Goal: Task Accomplishment & Management: Use online tool/utility

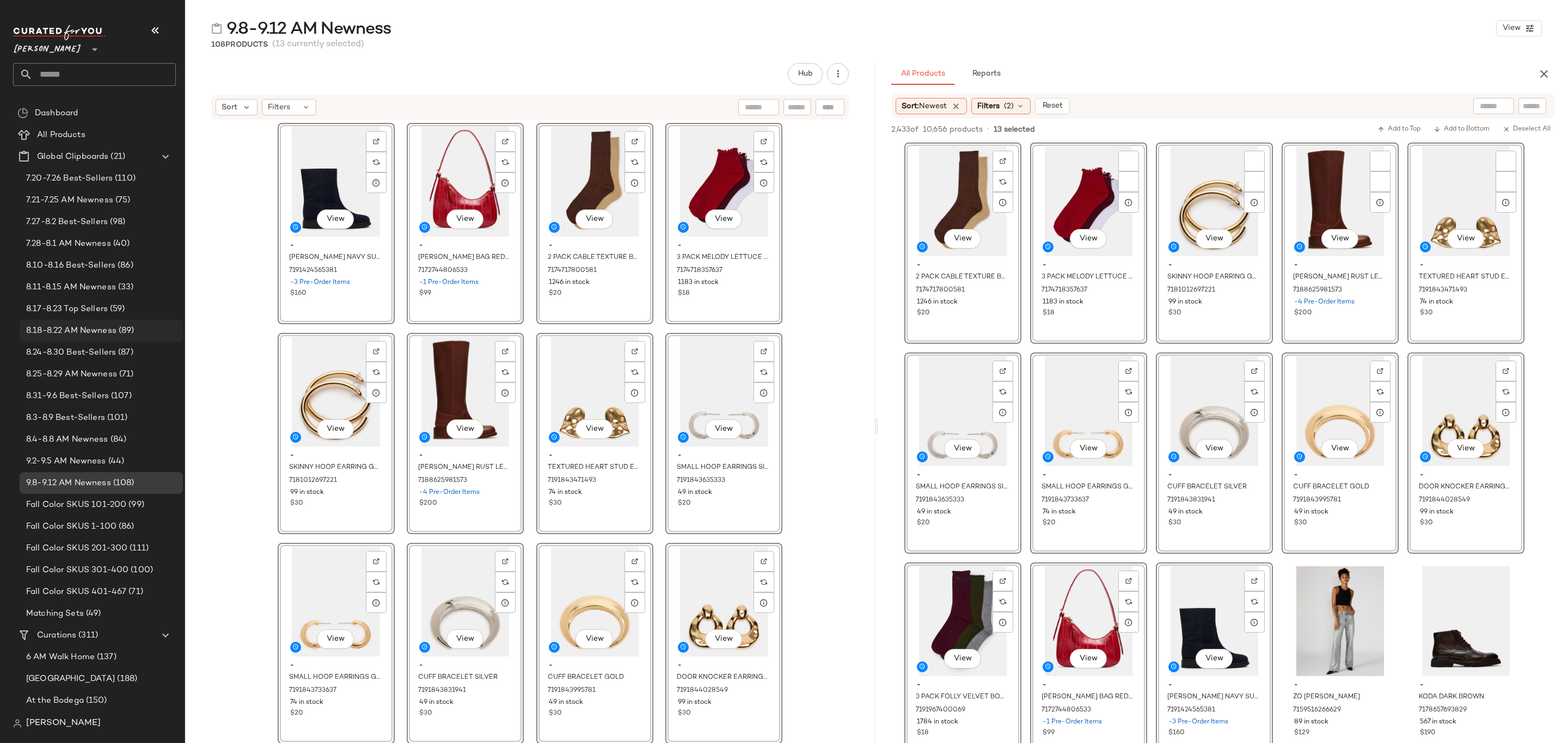
scroll to position [163, 0]
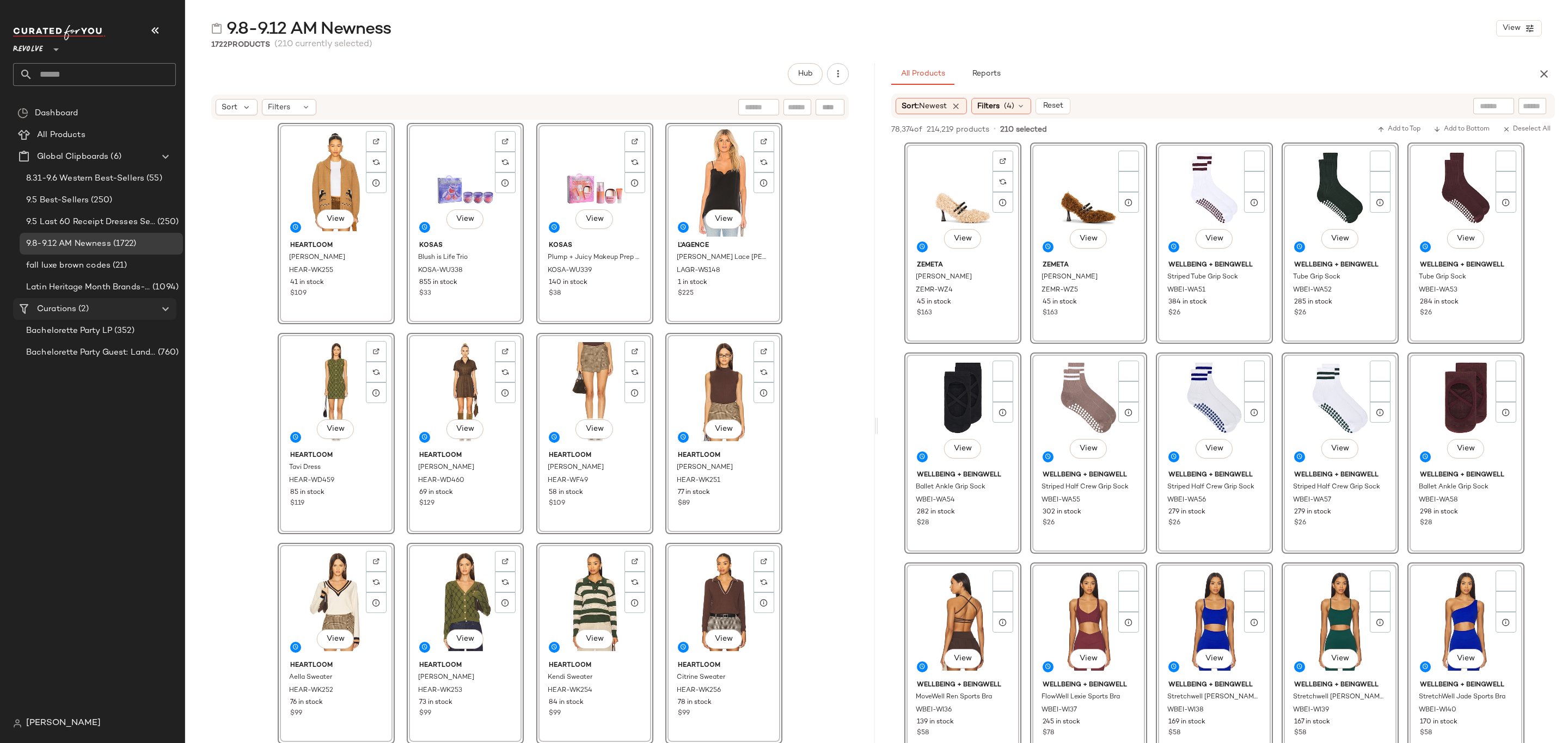
scroll to position [8325, 0]
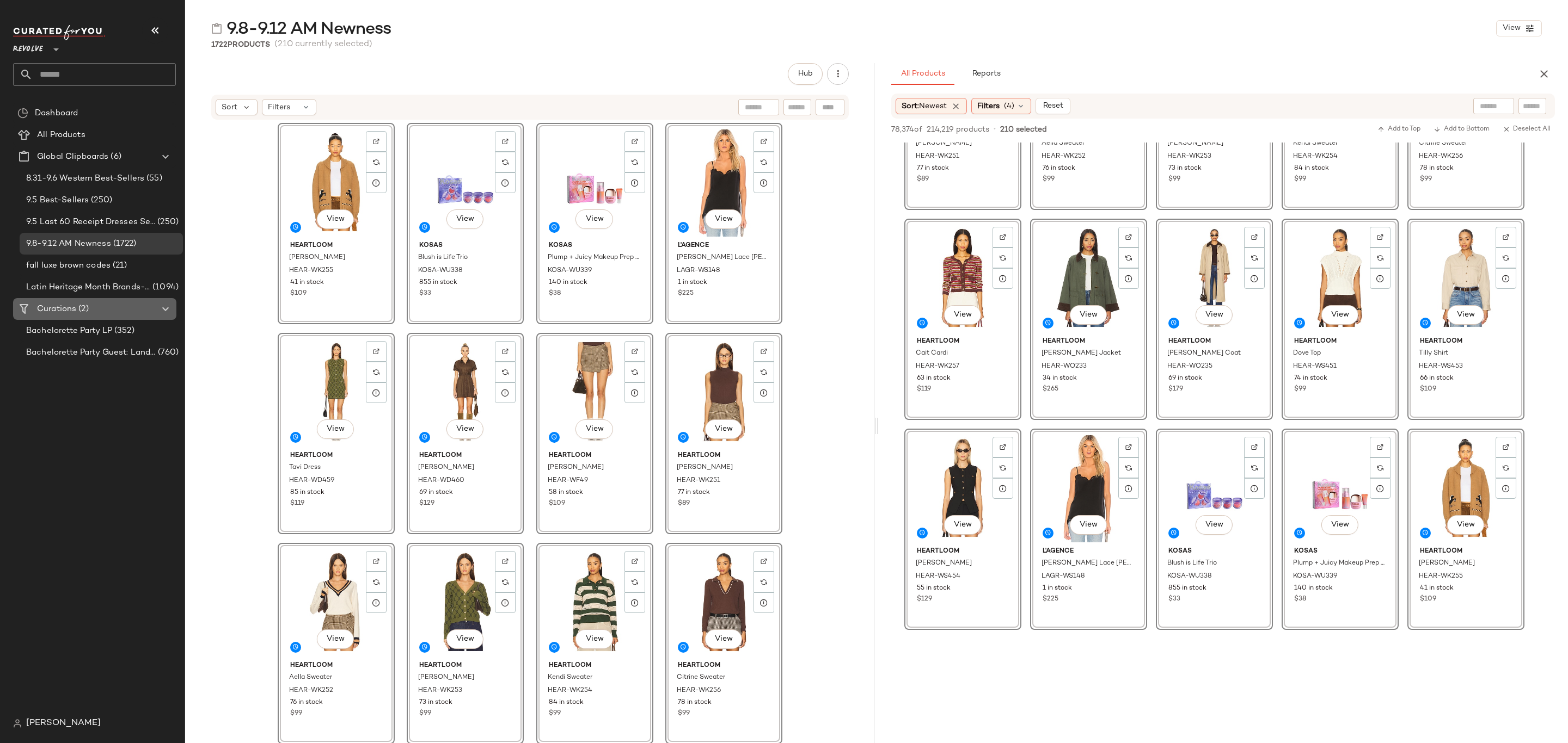
click at [101, 309] on div "Curations (2)" at bounding box center [95, 309] width 123 height 13
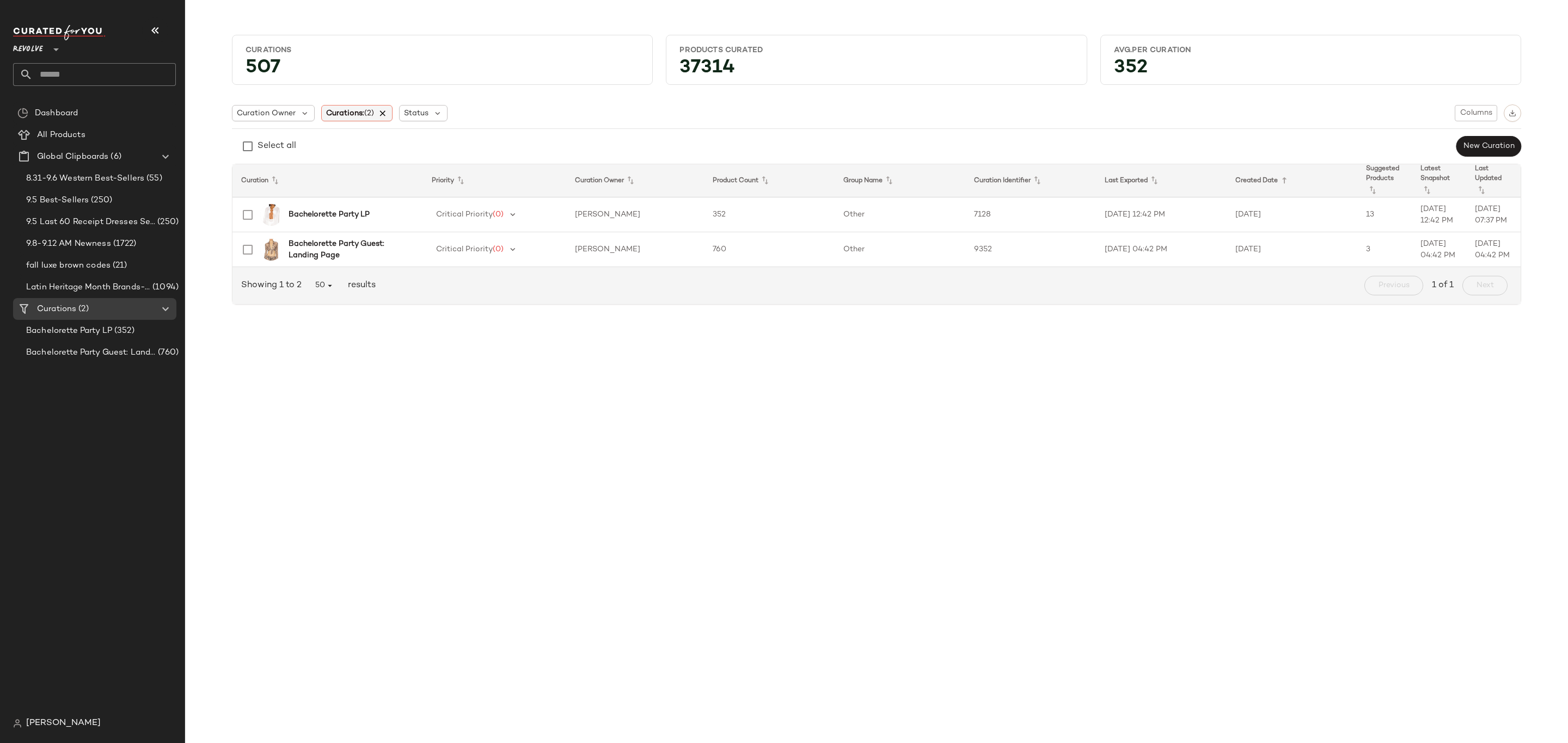
click at [384, 108] on icon at bounding box center [383, 113] width 10 height 10
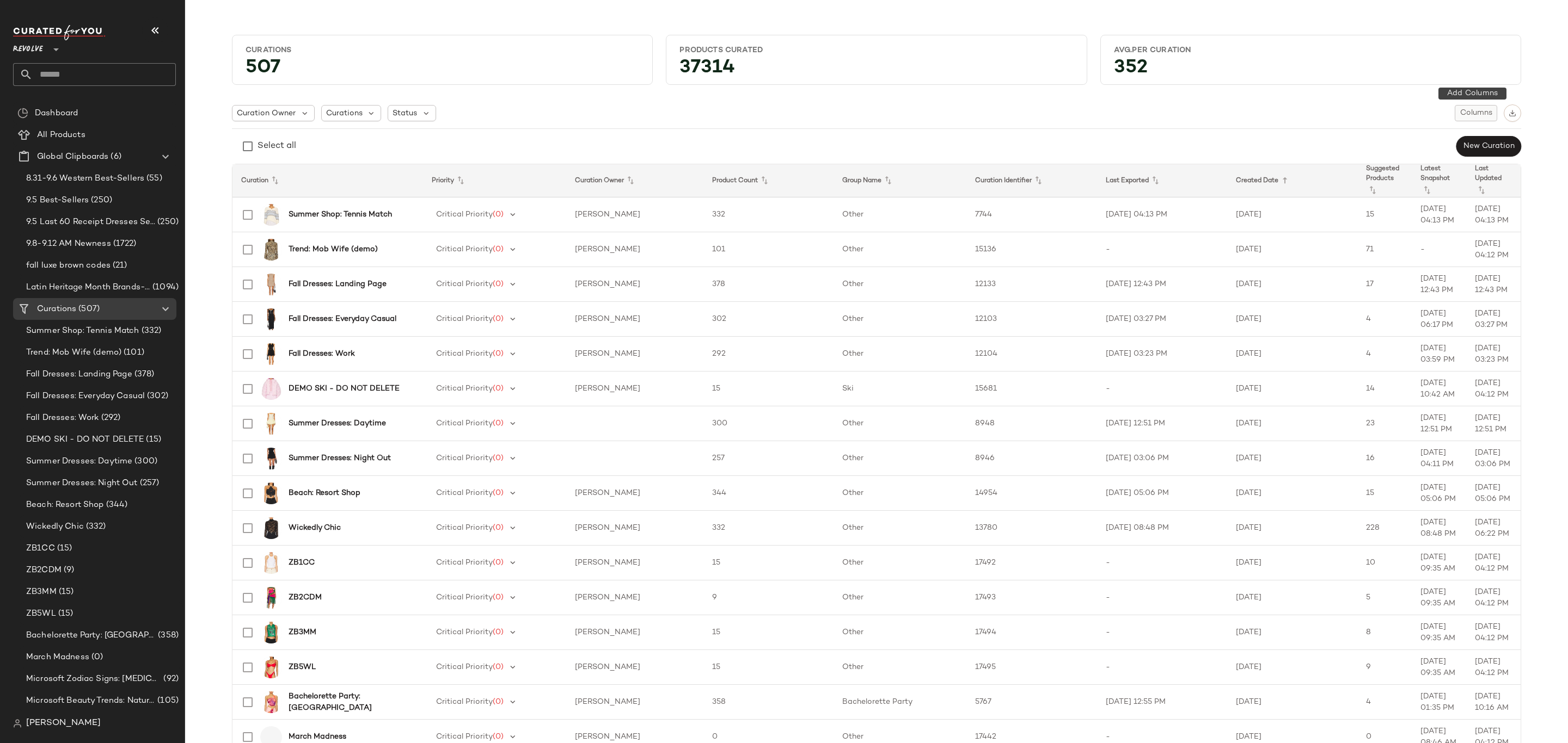
click at [1472, 116] on span "Columns" at bounding box center [1477, 113] width 33 height 9
click at [1307, 143] on div "Select all New Curation" at bounding box center [877, 146] width 1289 height 22
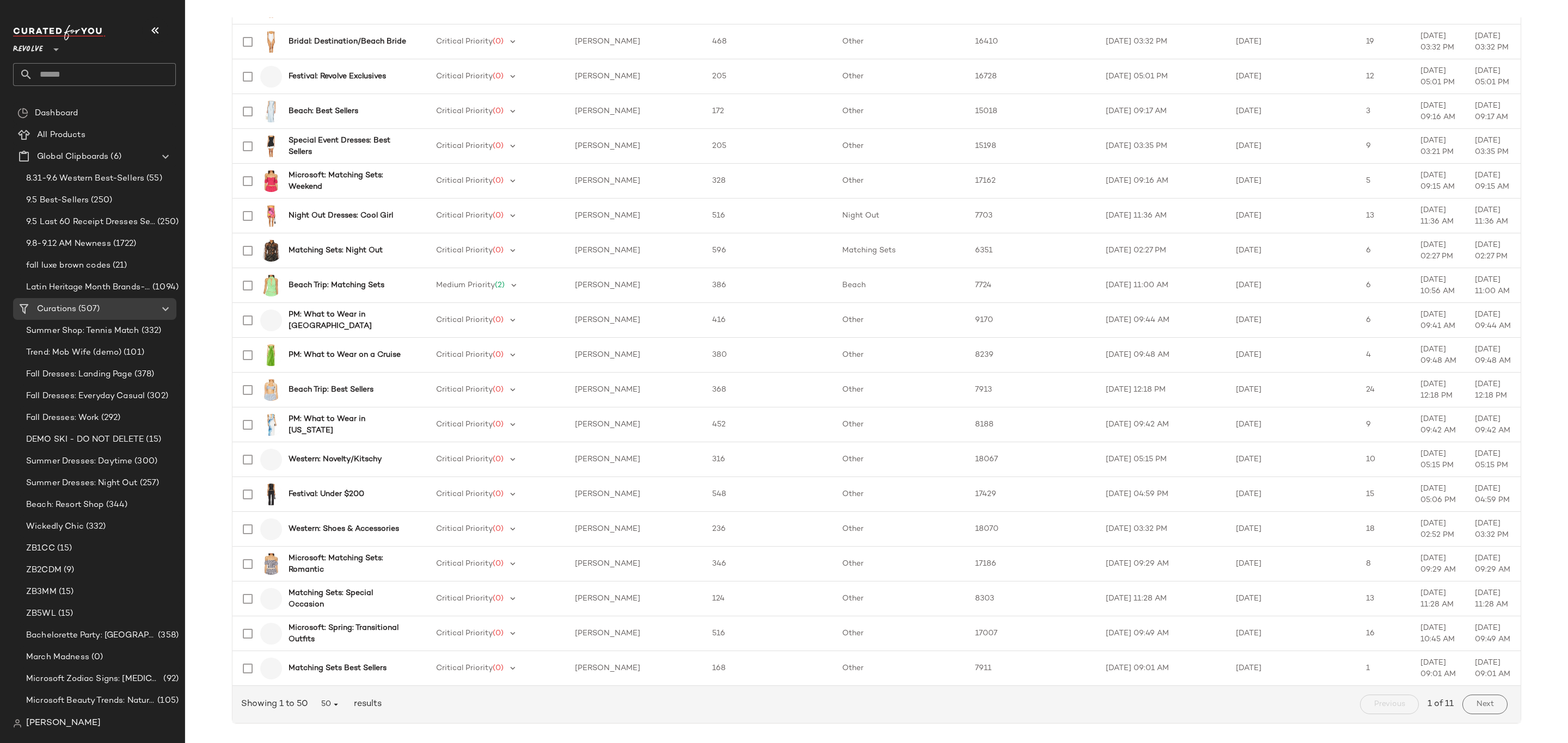
scroll to position [1259, 0]
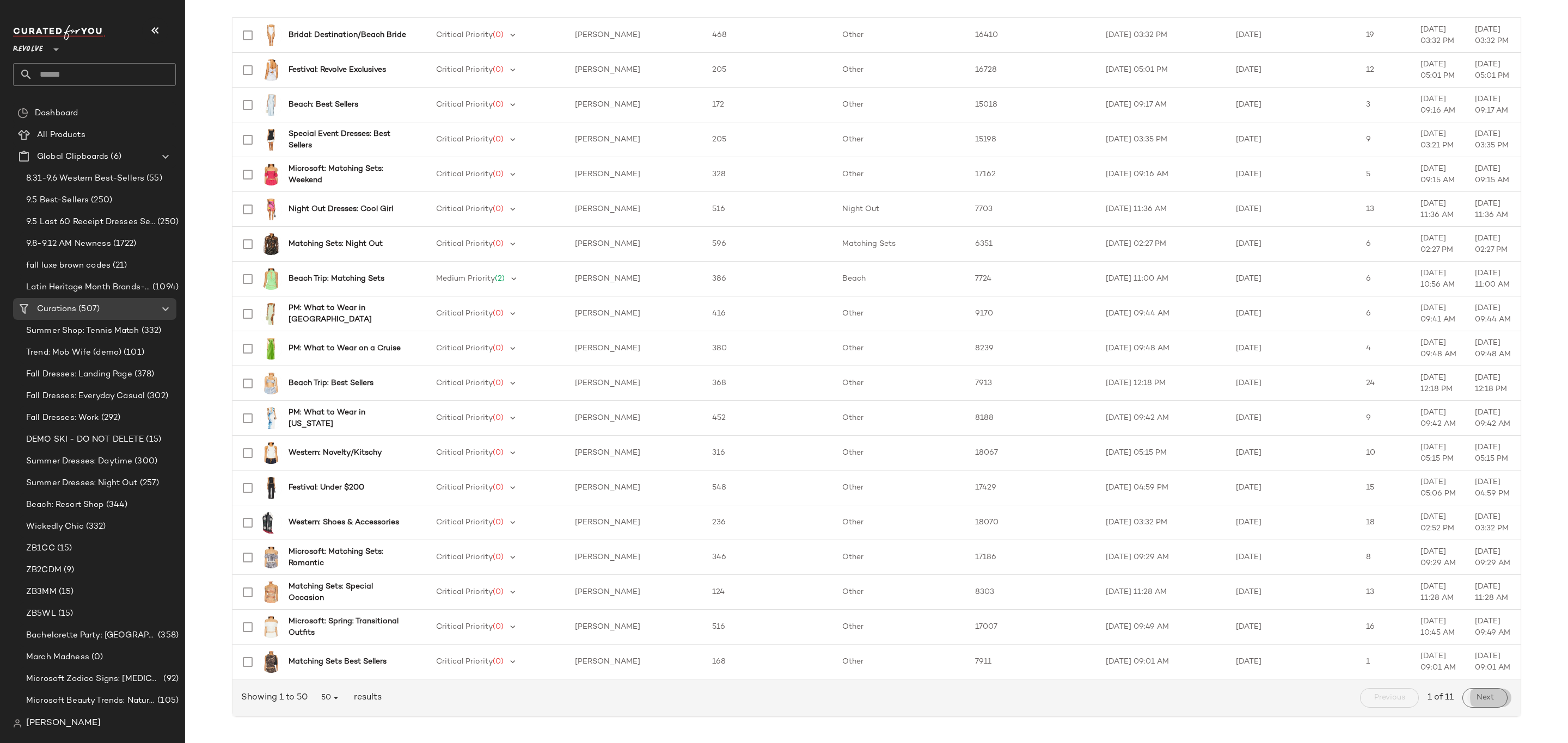
click at [1477, 695] on span "Next" at bounding box center [1485, 698] width 18 height 9
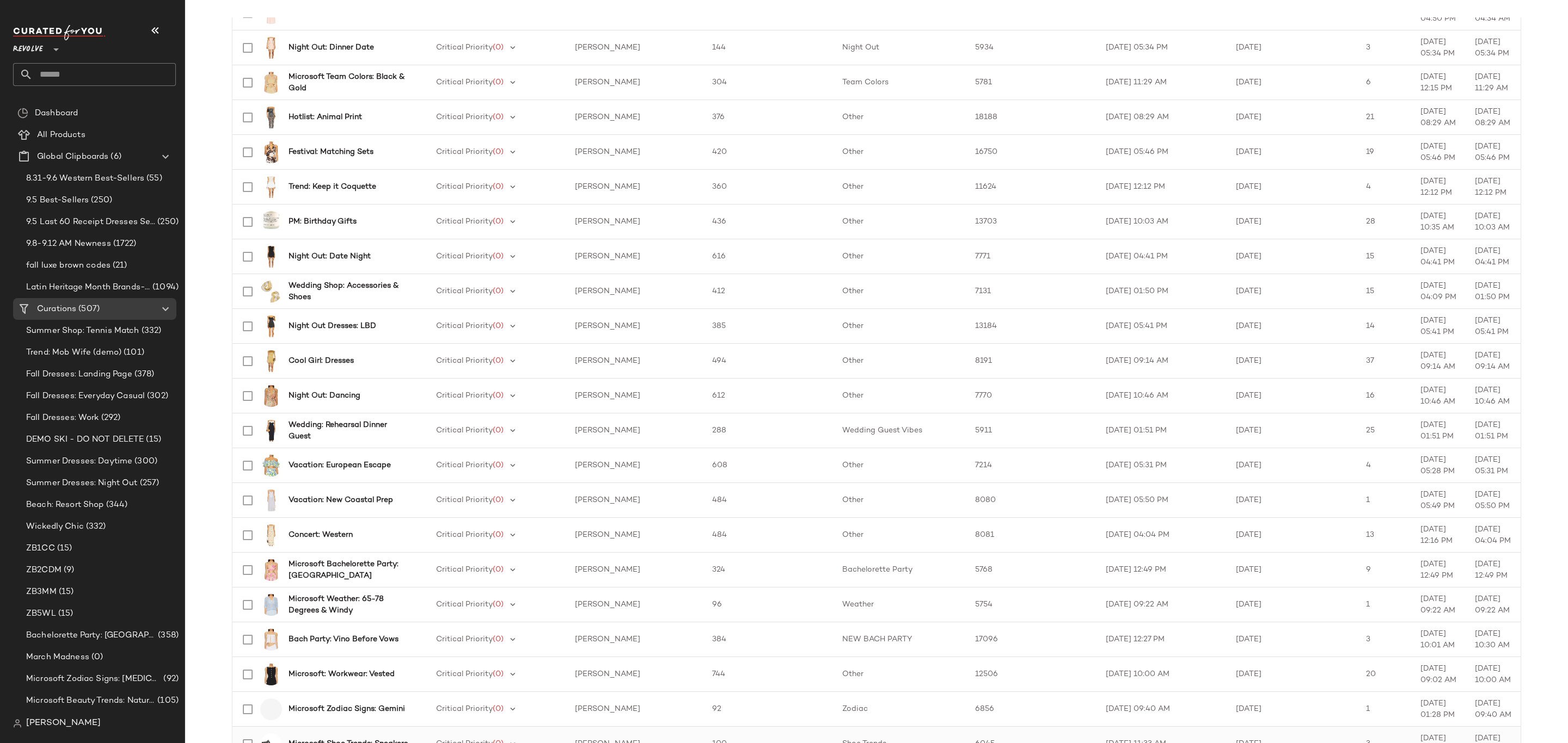
scroll to position [1224, 0]
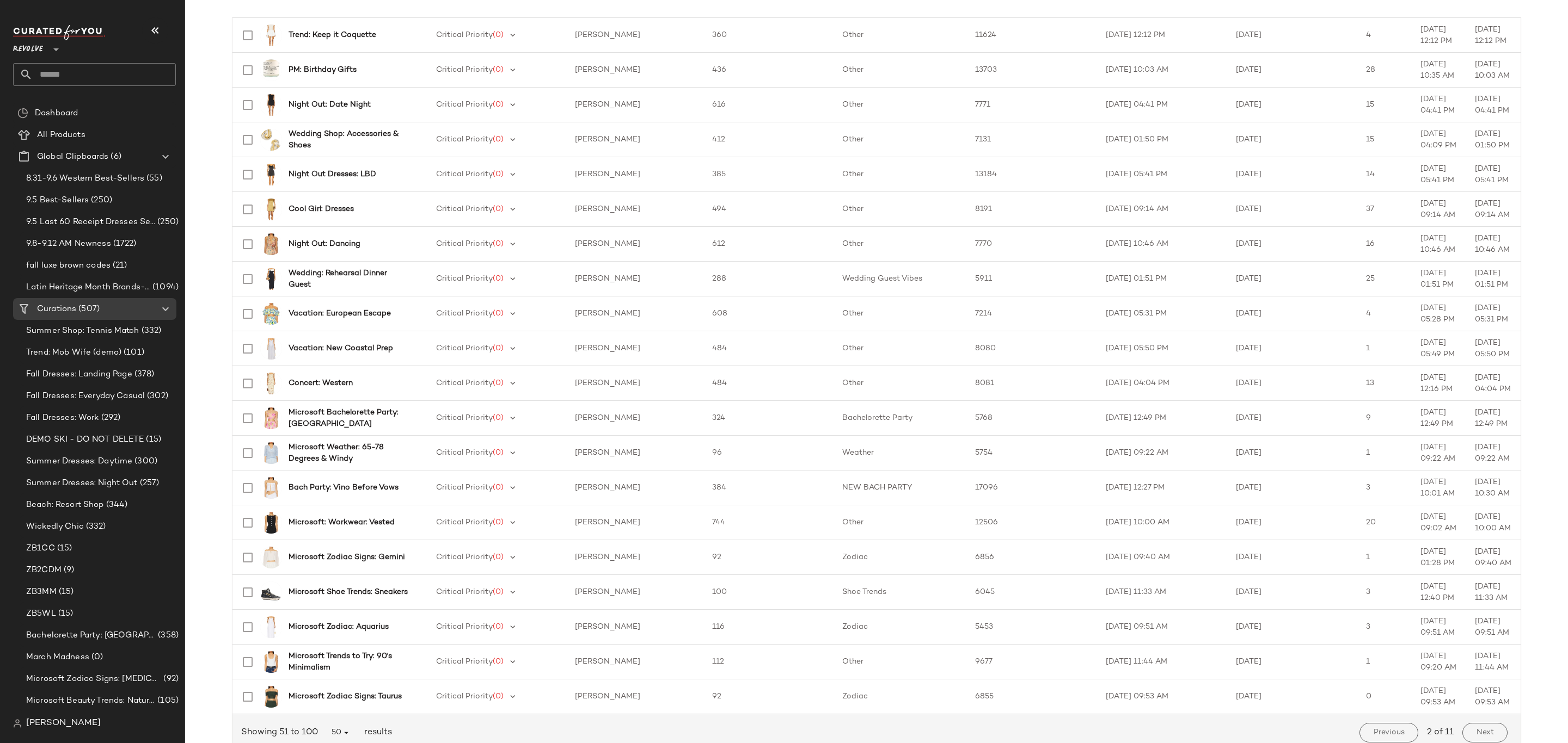
click at [1476, 732] on span "Next" at bounding box center [1485, 733] width 18 height 9
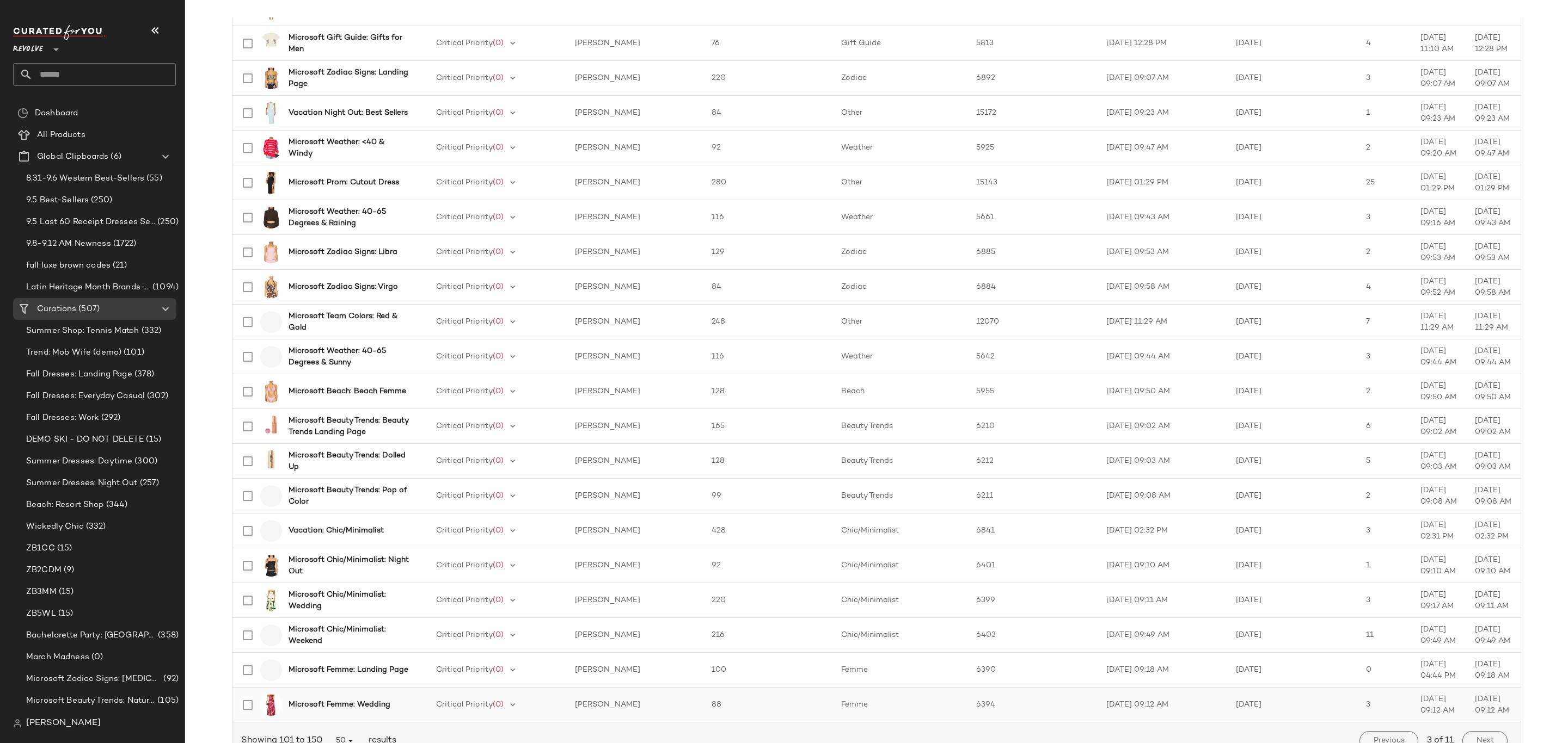
scroll to position [1259, 0]
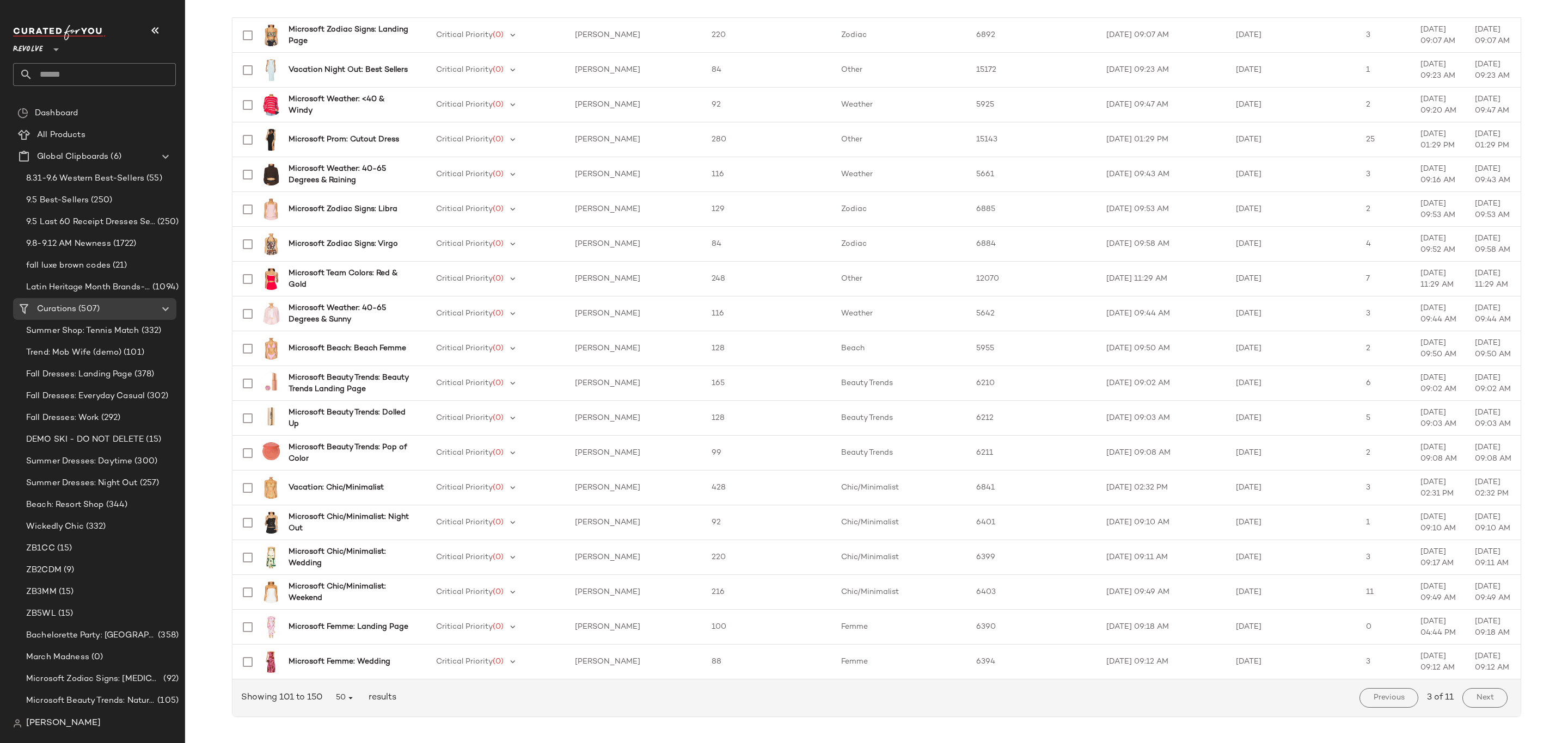
click at [1482, 695] on span "Next" at bounding box center [1485, 698] width 18 height 9
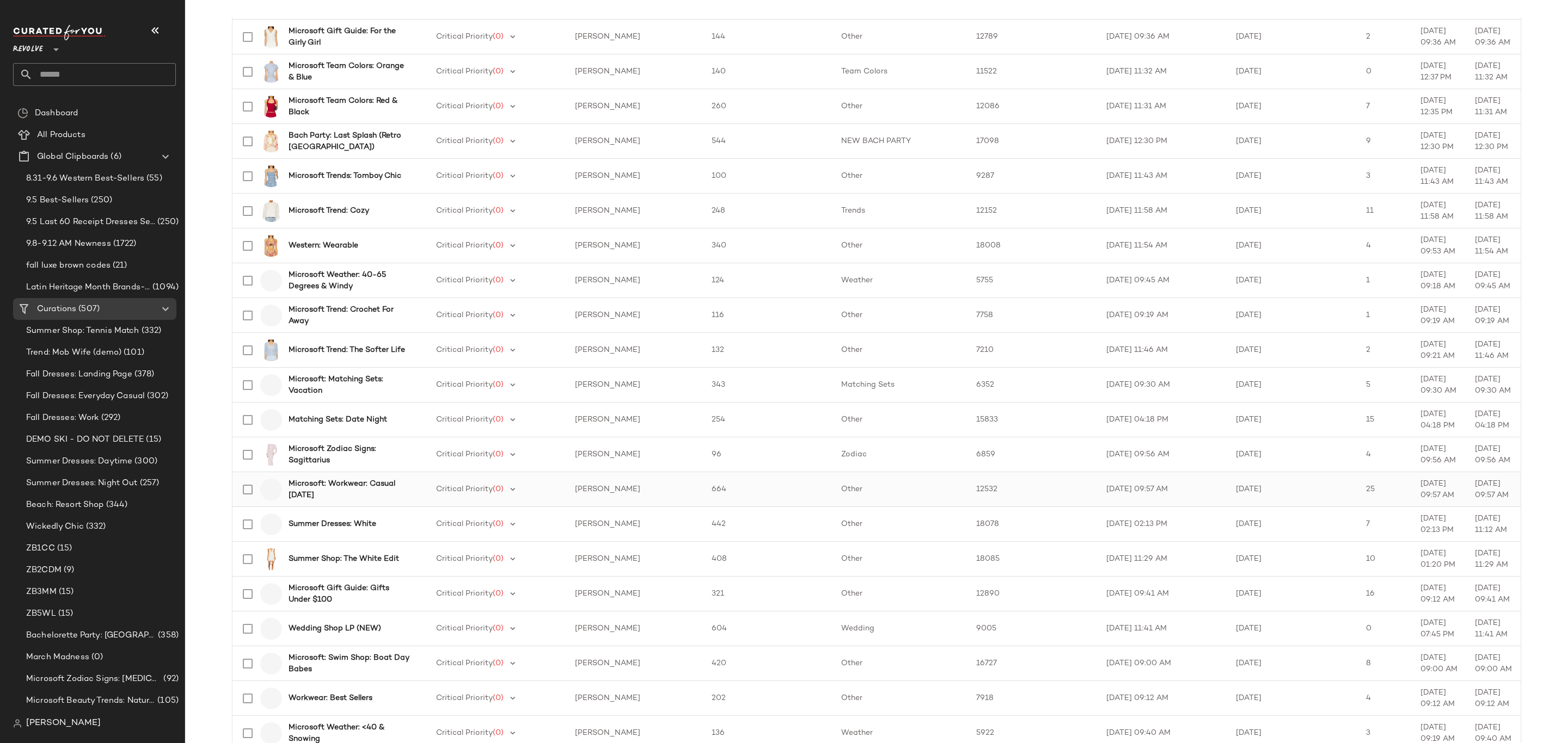
scroll to position [1224, 0]
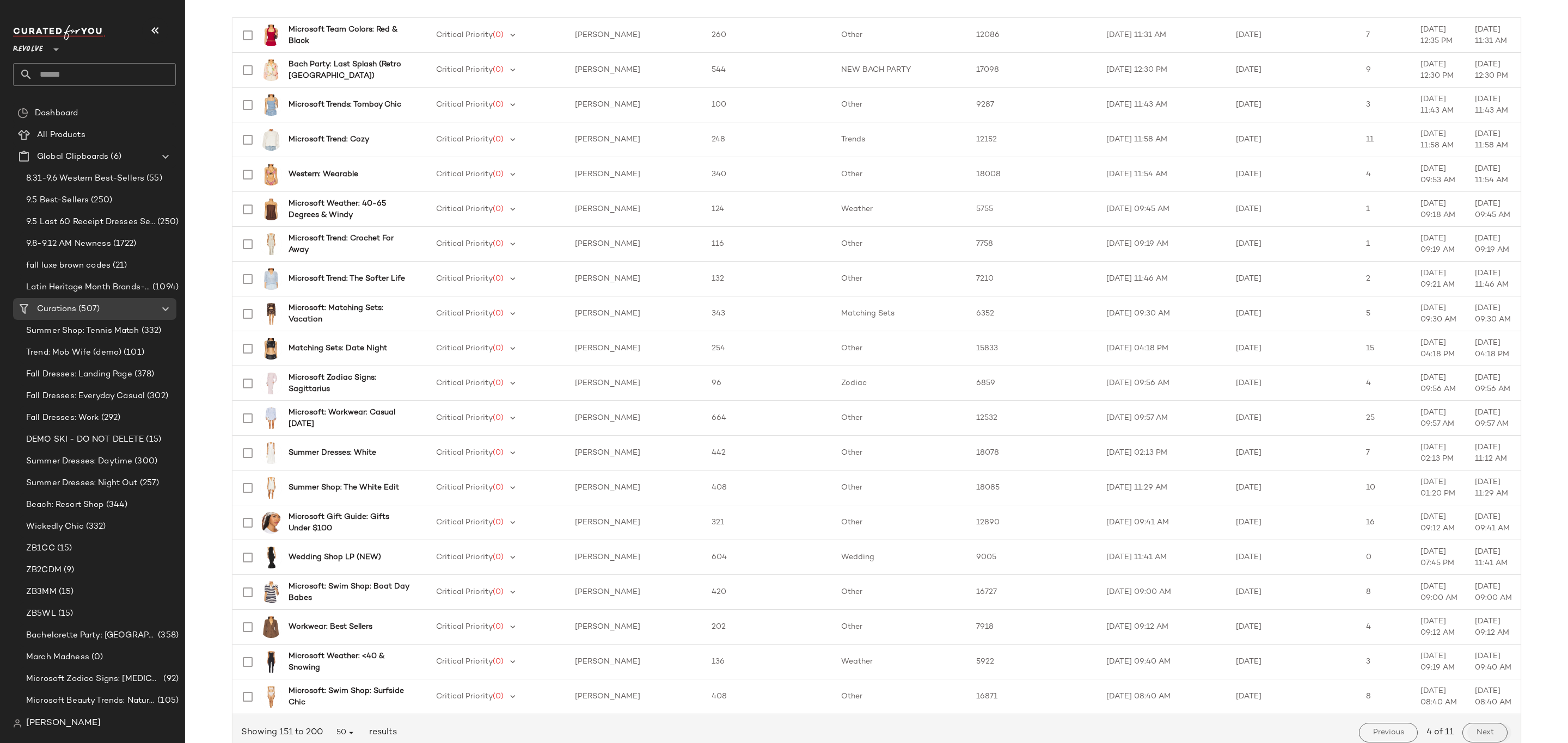
click at [1493, 729] on button "Next" at bounding box center [1485, 733] width 45 height 19
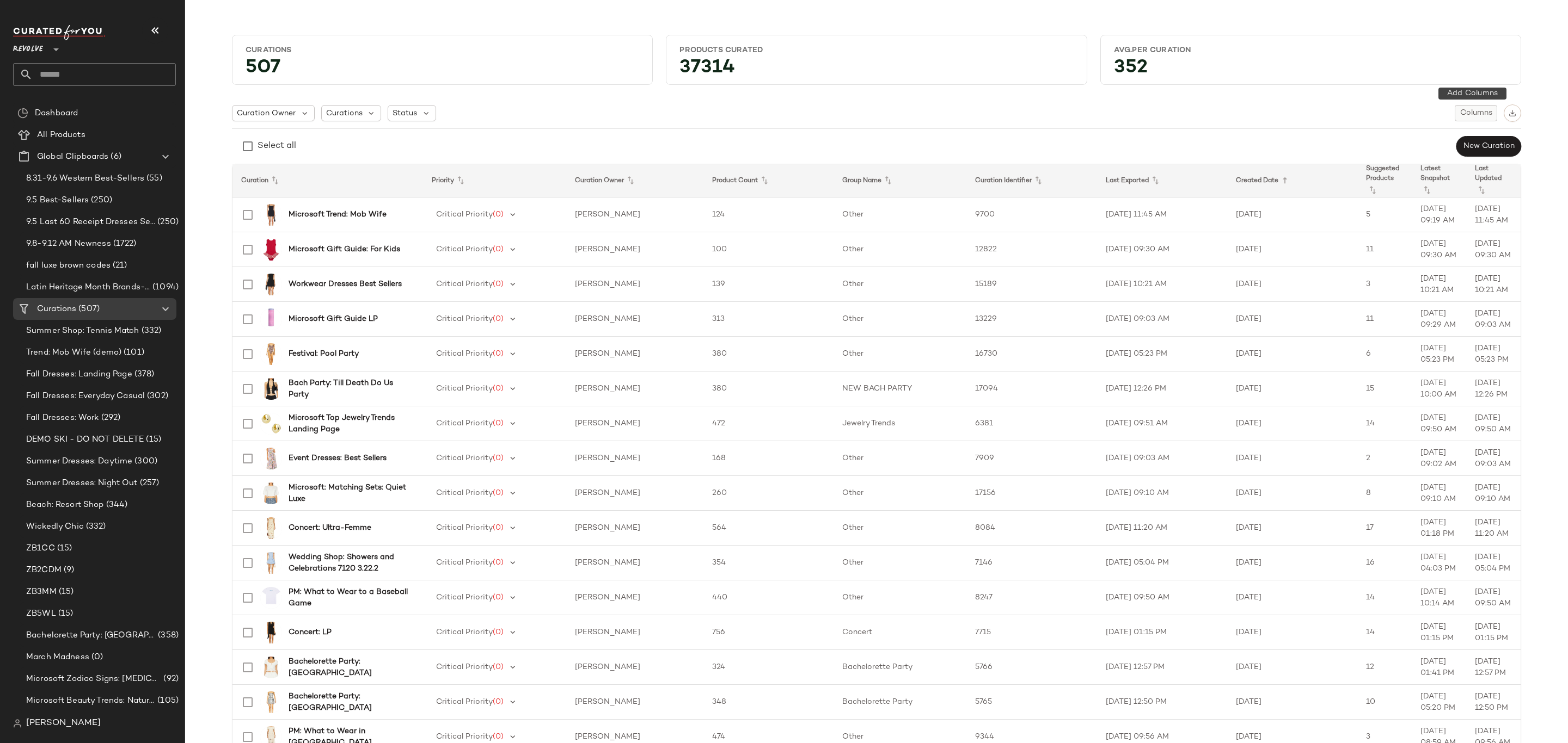
click at [1480, 114] on span "Columns" at bounding box center [1477, 113] width 33 height 9
click at [1411, 139] on input "text" at bounding box center [1425, 139] width 117 height 16
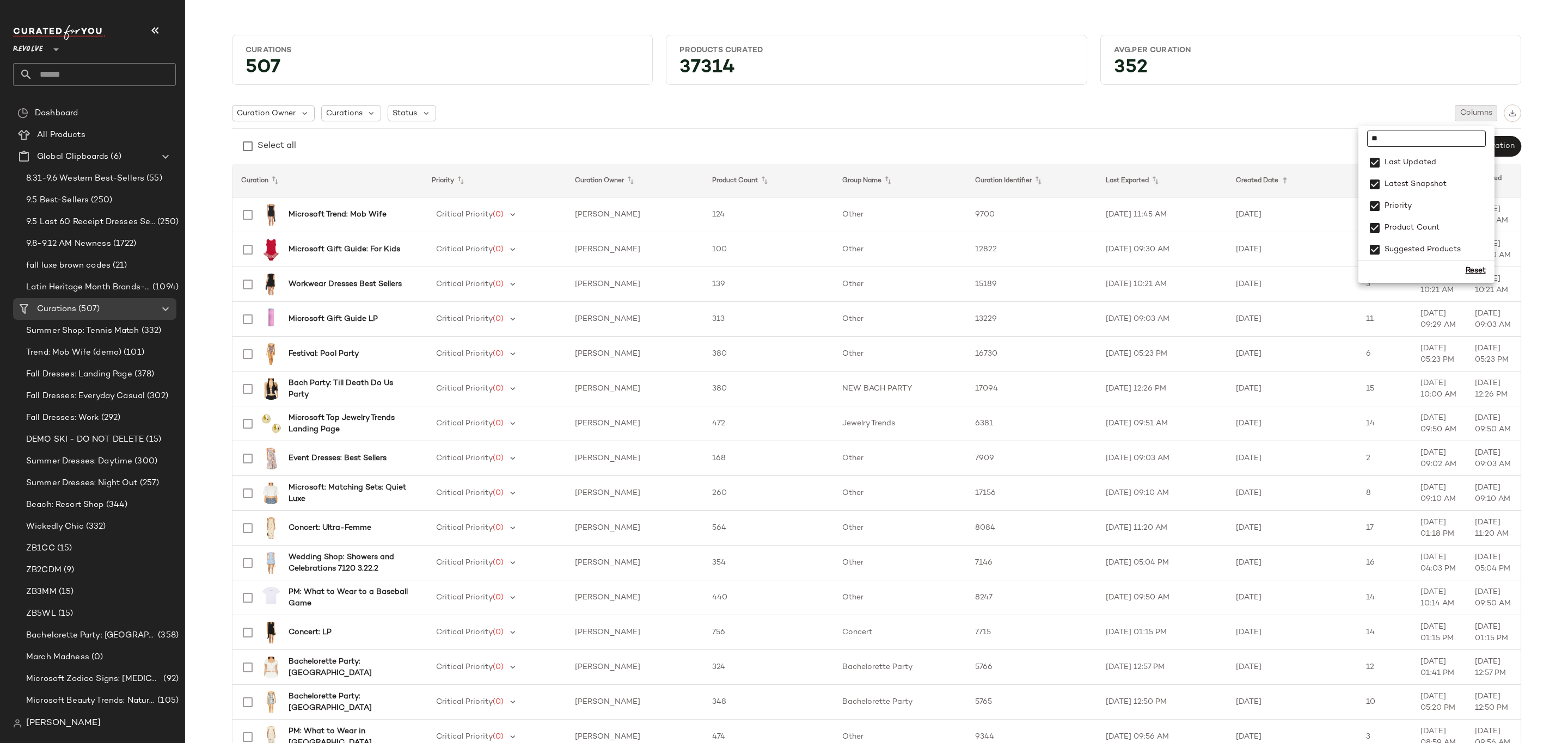
scroll to position [0, 0]
type input "****"
click at [1219, 116] on div "Curation Owner Curations Status Columns" at bounding box center [877, 113] width 1289 height 17
click at [1370, 185] on icon at bounding box center [1373, 191] width 13 height 13
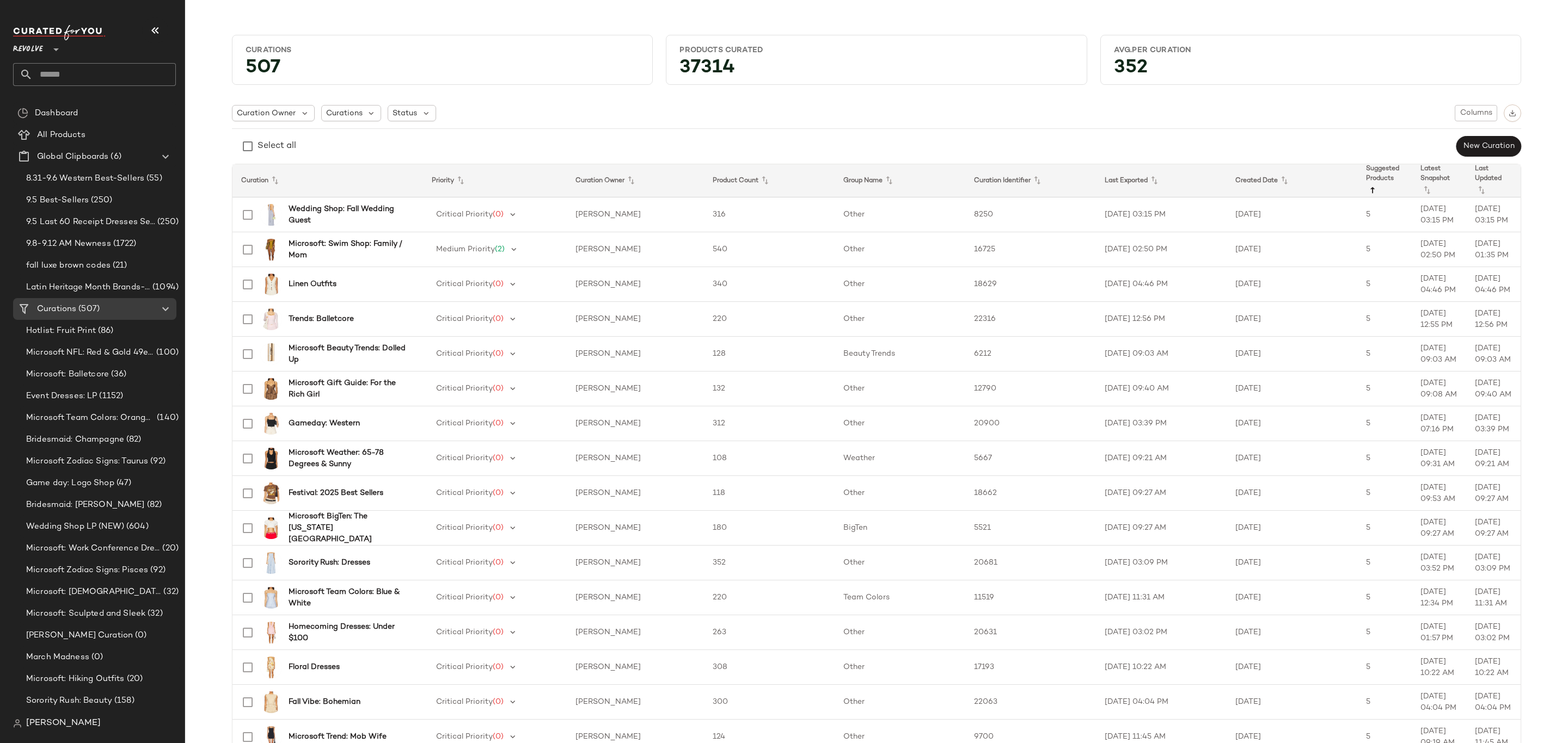
click at [1367, 191] on icon at bounding box center [1373, 191] width 13 height 13
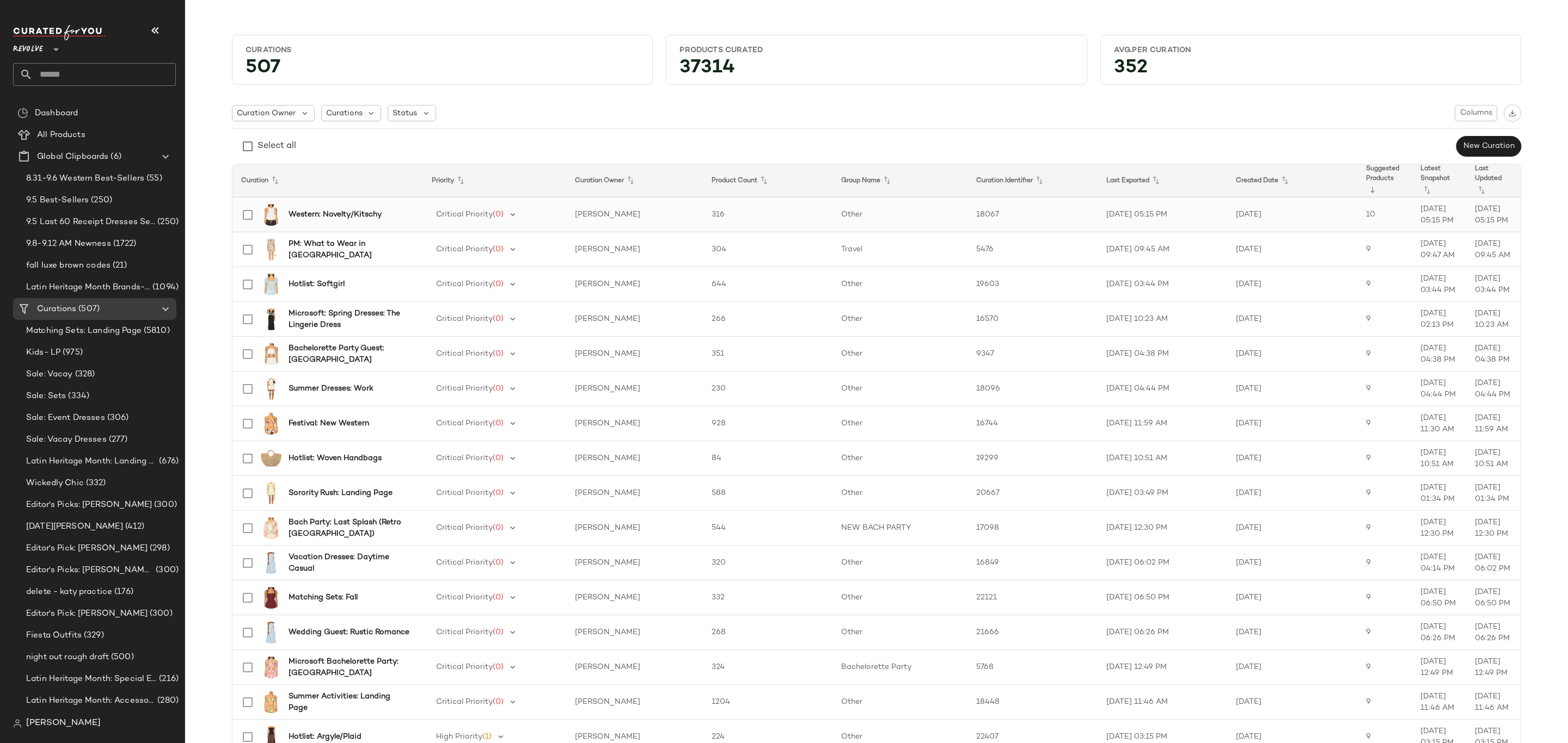
click at [370, 212] on b "Western: Novelty/Kitschy" at bounding box center [335, 214] width 93 height 11
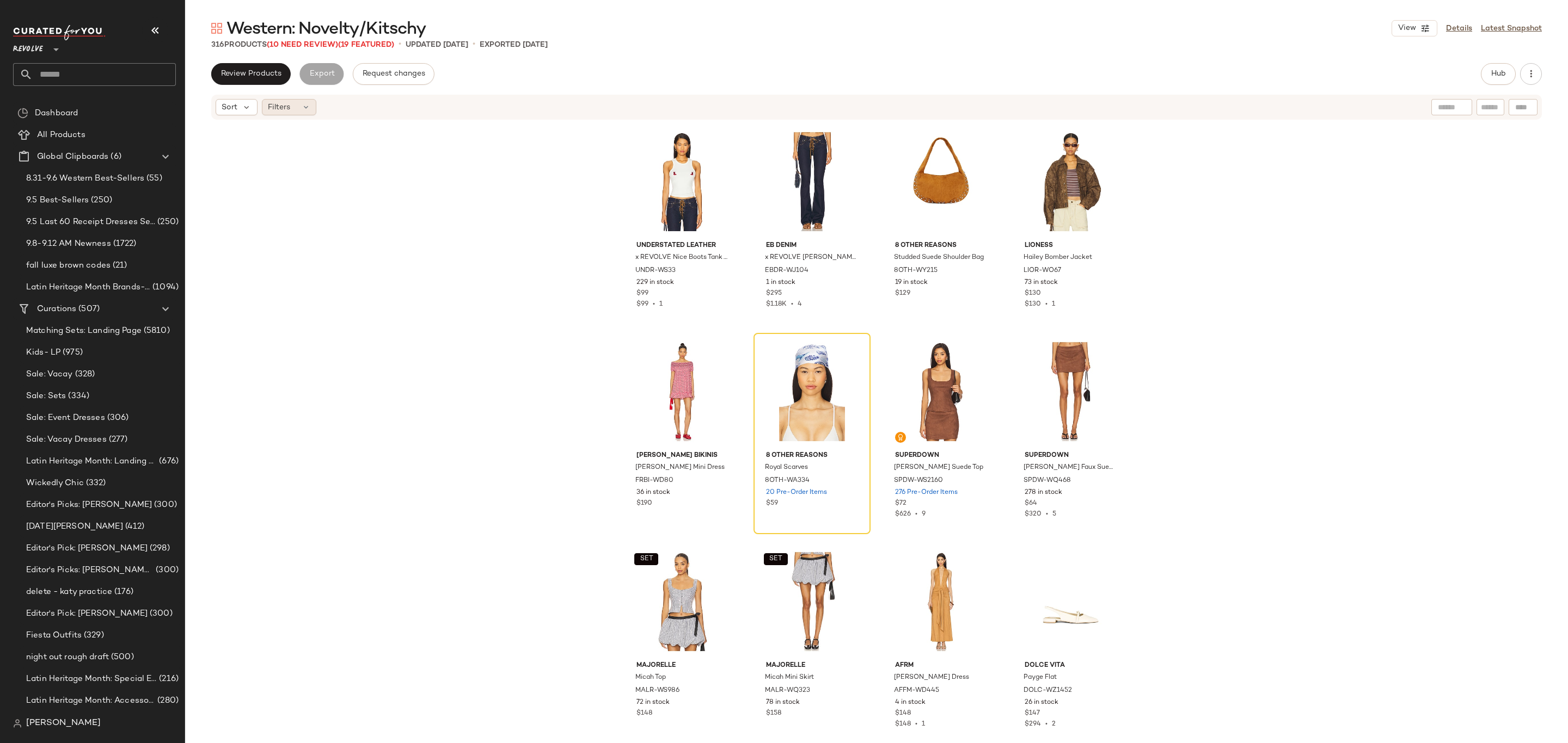
click at [286, 102] on span "Filters" at bounding box center [279, 107] width 22 height 11
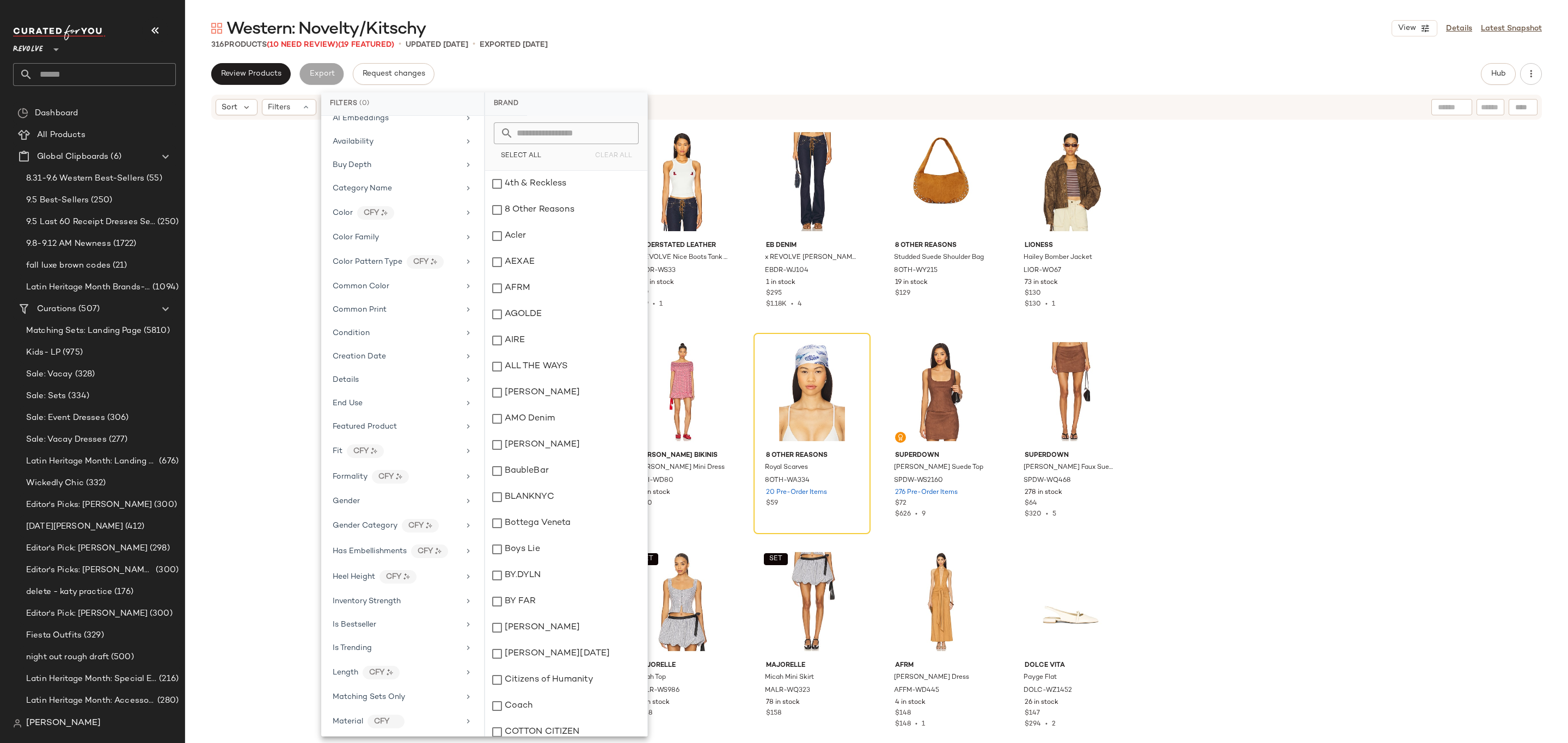
scroll to position [648, 0]
click at [412, 371] on div "Price" at bounding box center [396, 376] width 127 height 11
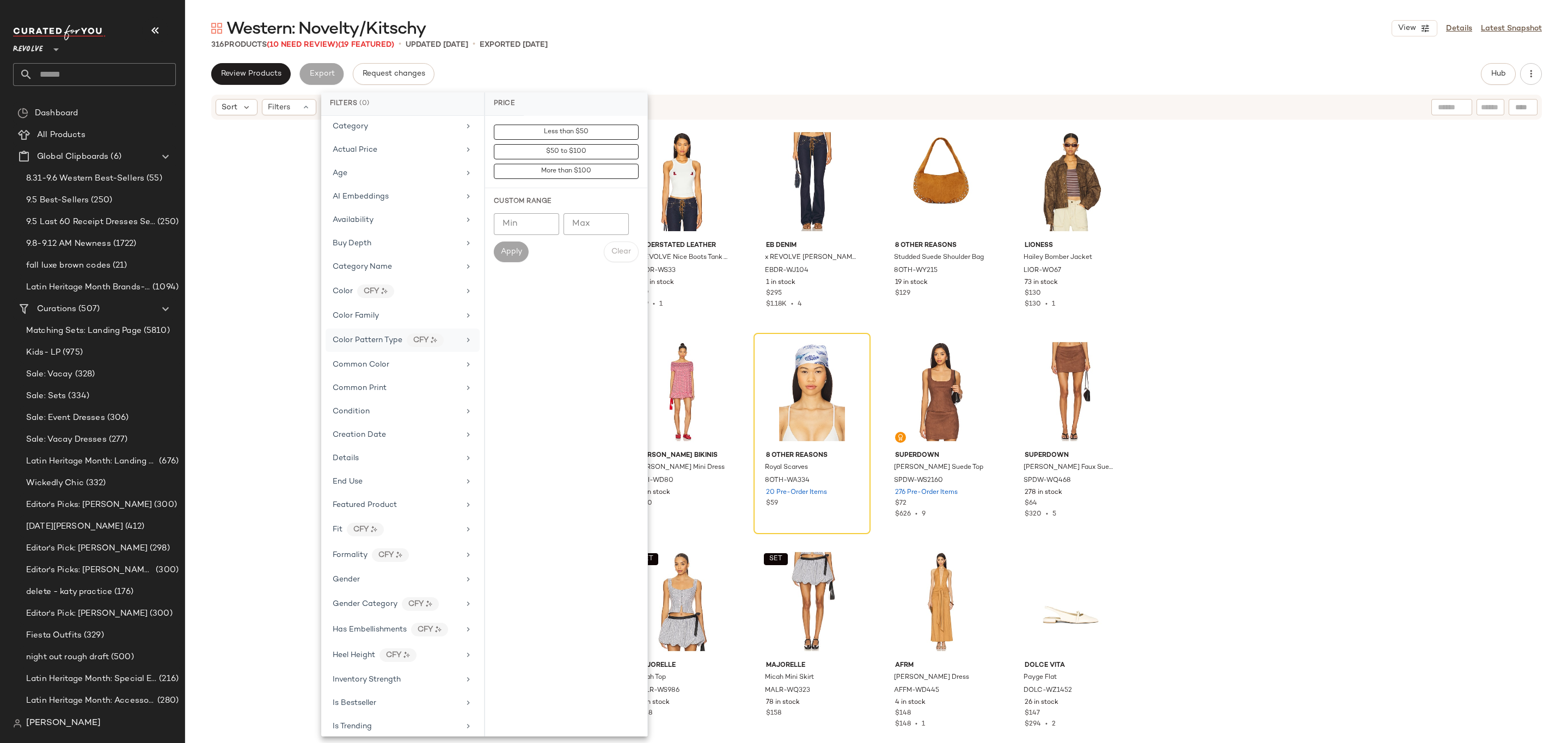
scroll to position [0, 0]
click at [288, 300] on div "Understated Leather x REVOLVE Nice Boots Tank Top UNDR-WS33 229 in stock $99 $9…" at bounding box center [877, 430] width 1383 height 619
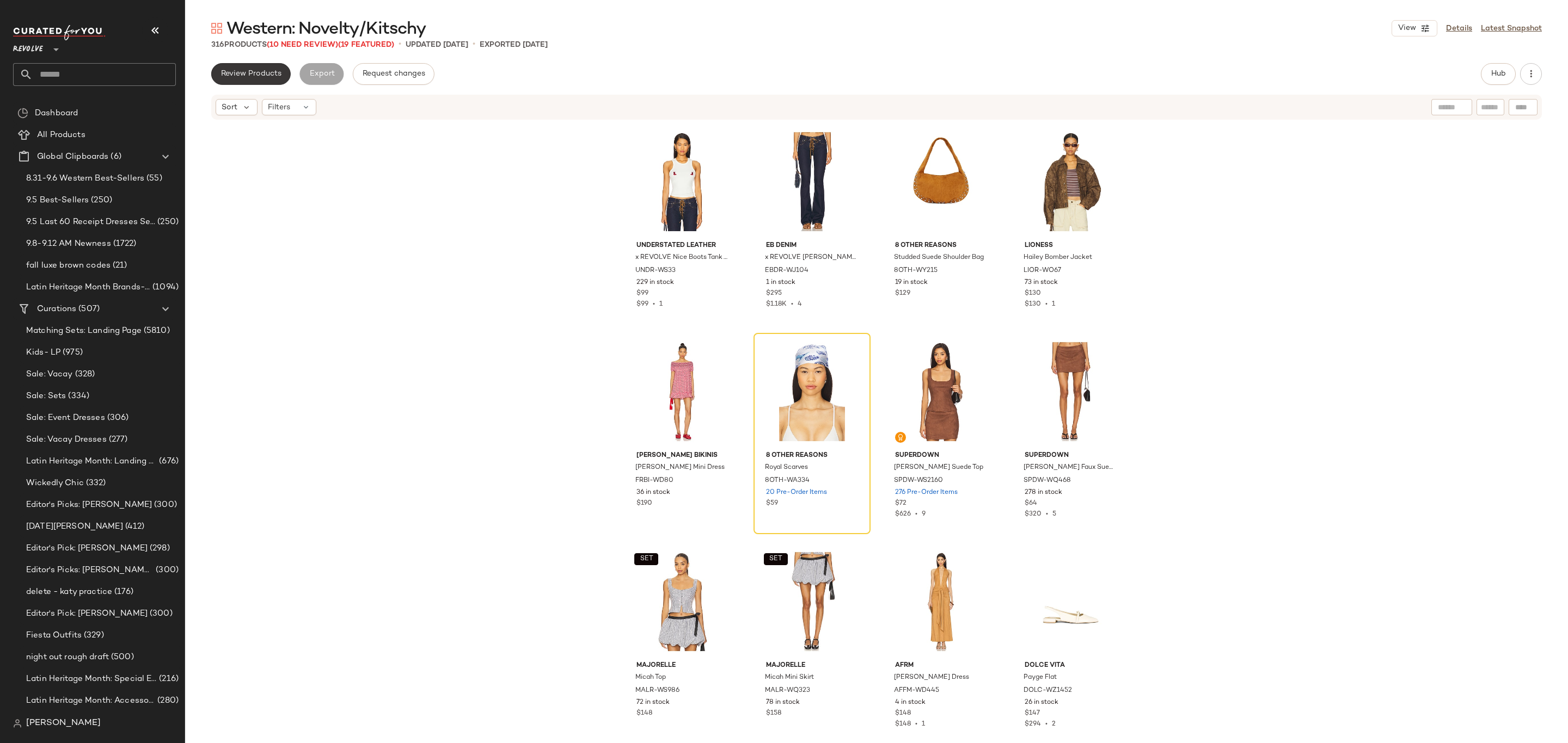
click at [263, 75] on span "Review Products" at bounding box center [251, 74] width 61 height 9
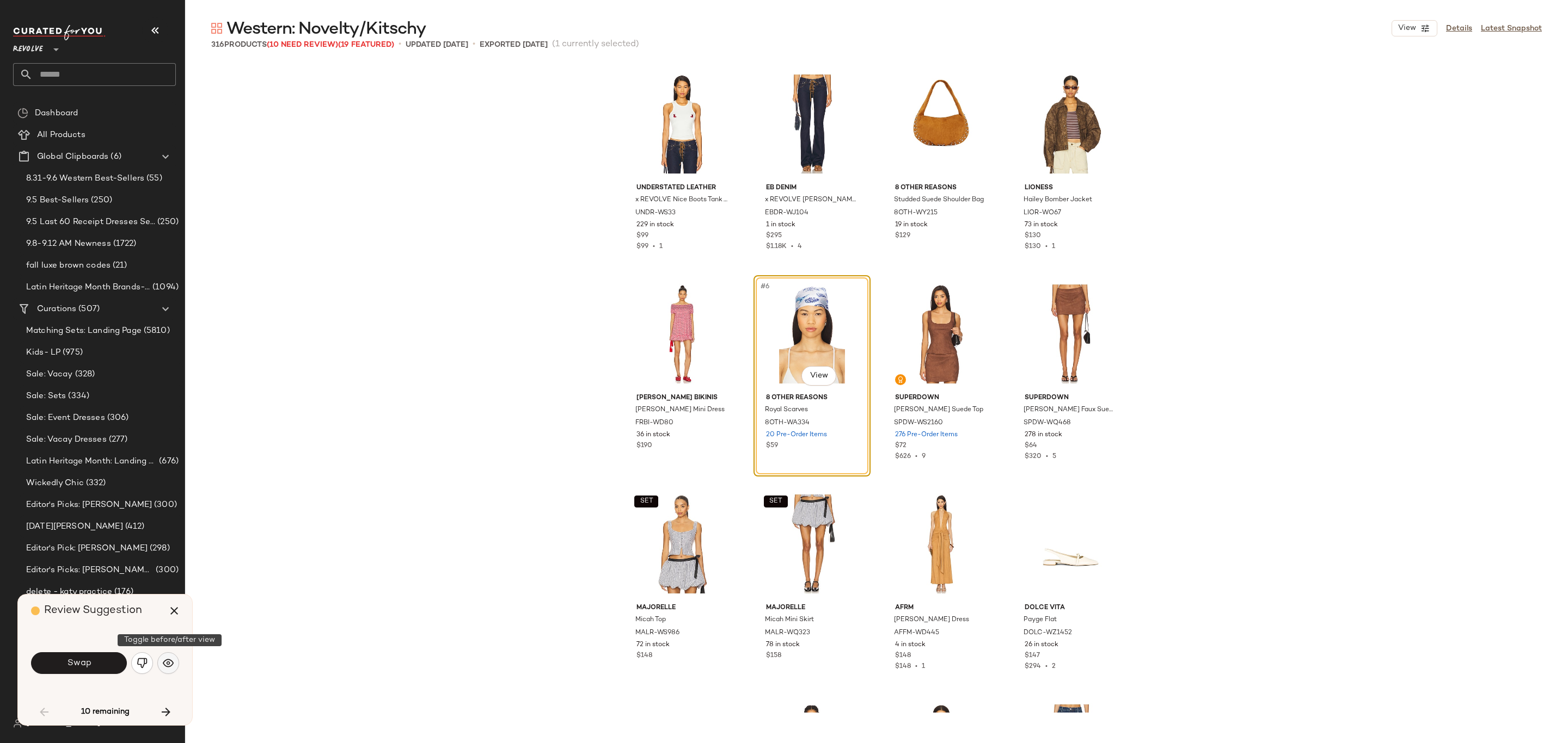
click at [166, 665] on img "button" at bounding box center [168, 663] width 11 height 11
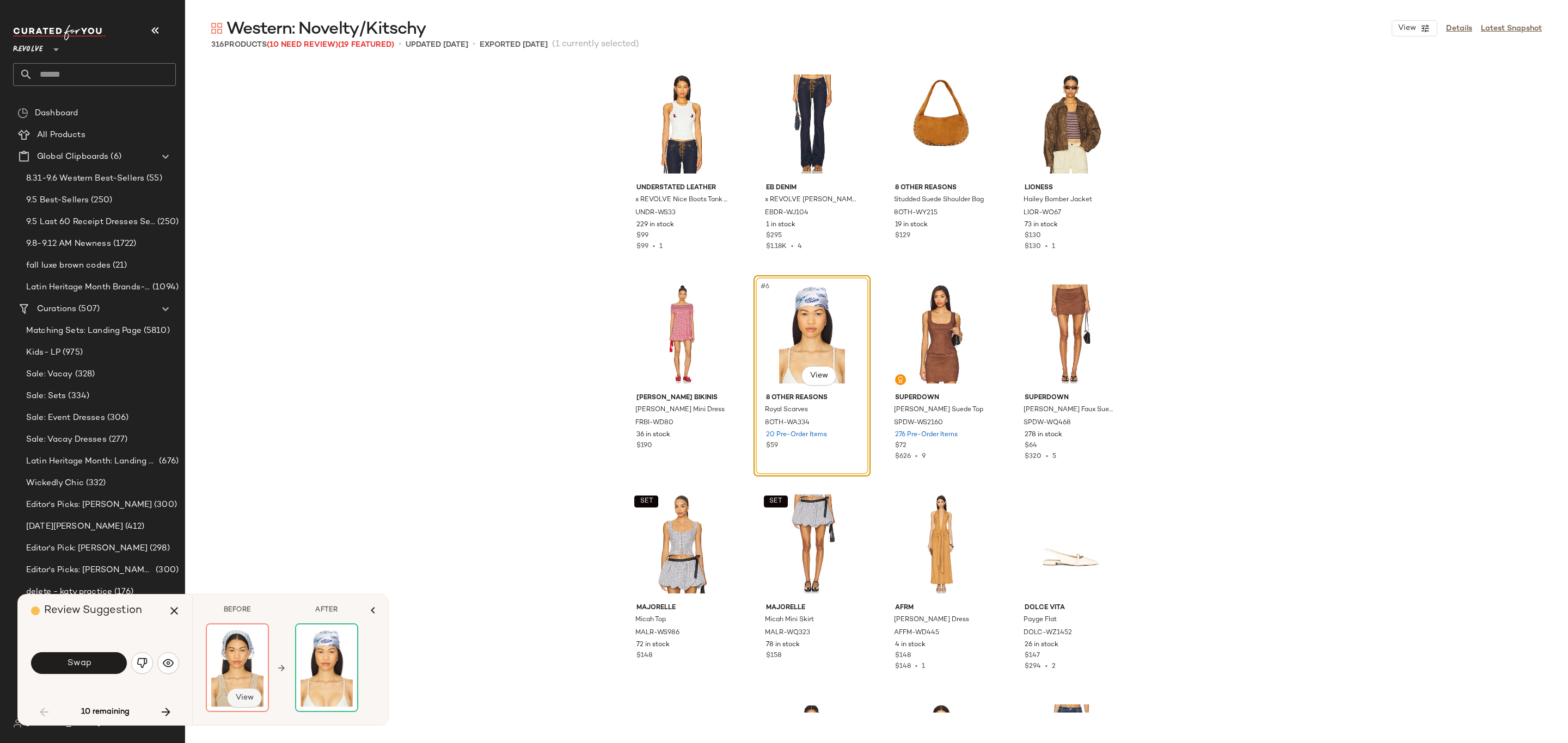
click at [254, 696] on span "View" at bounding box center [244, 698] width 19 height 9
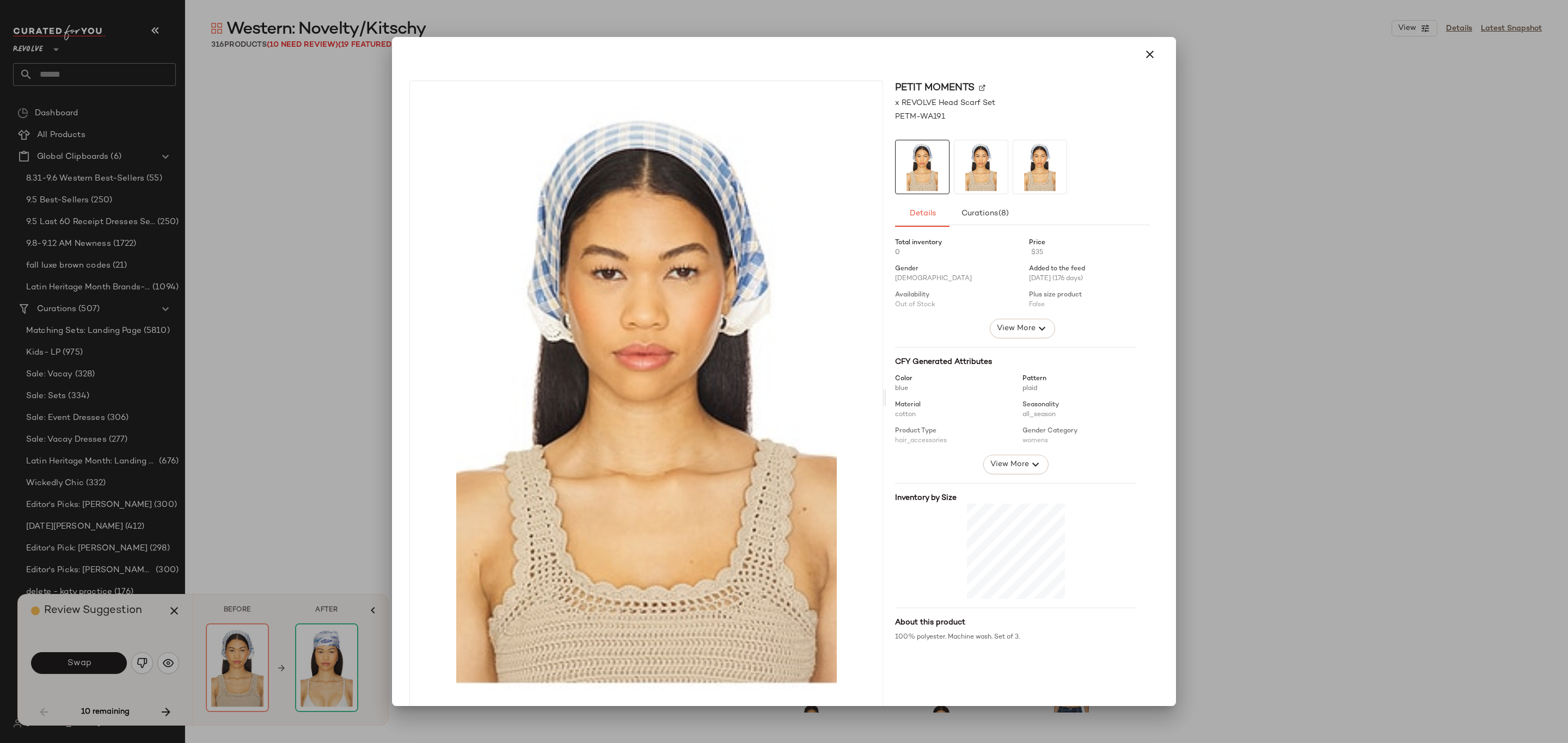
click at [350, 438] on div at bounding box center [784, 372] width 1568 height 743
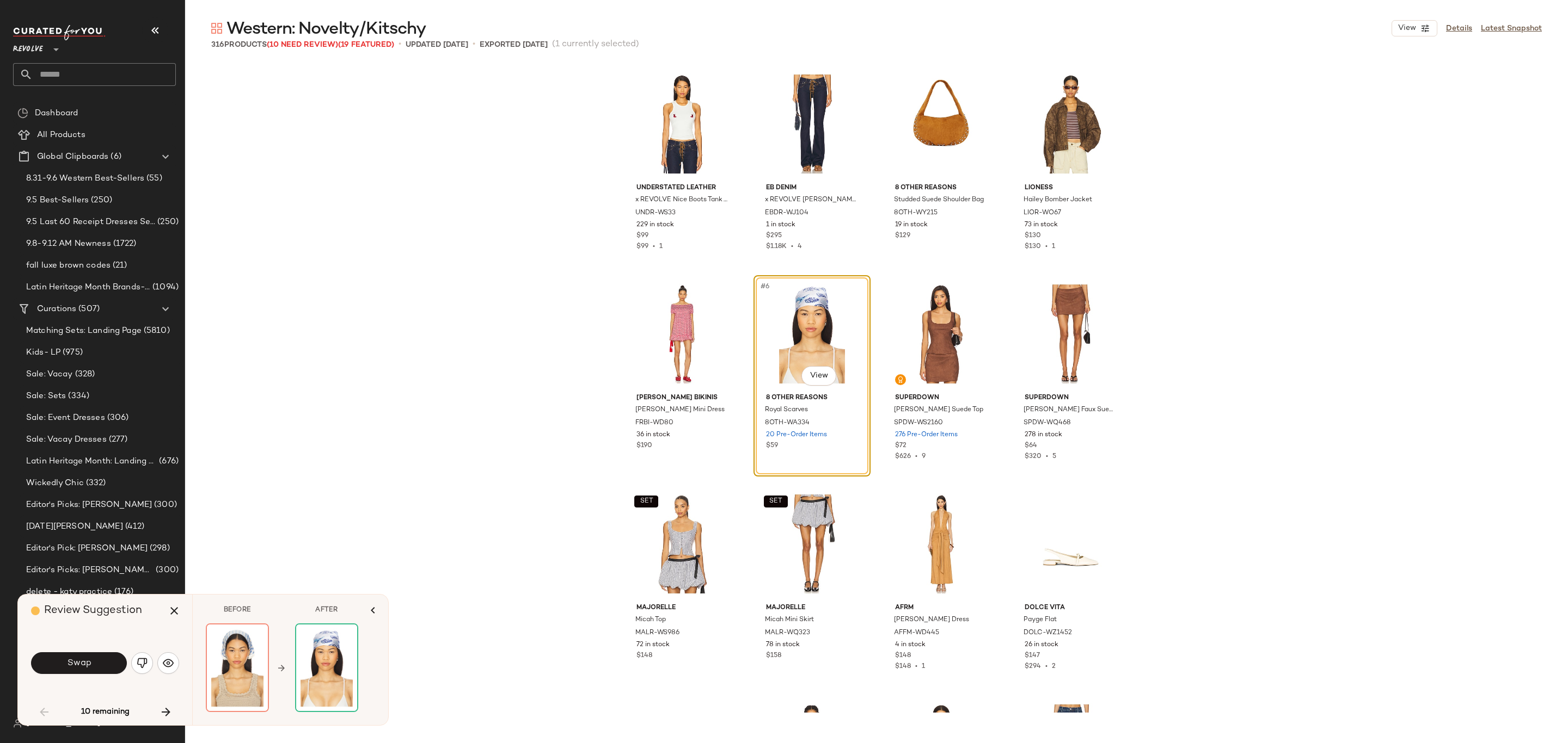
click at [162, 710] on icon "button" at bounding box center [167, 713] width 13 height 13
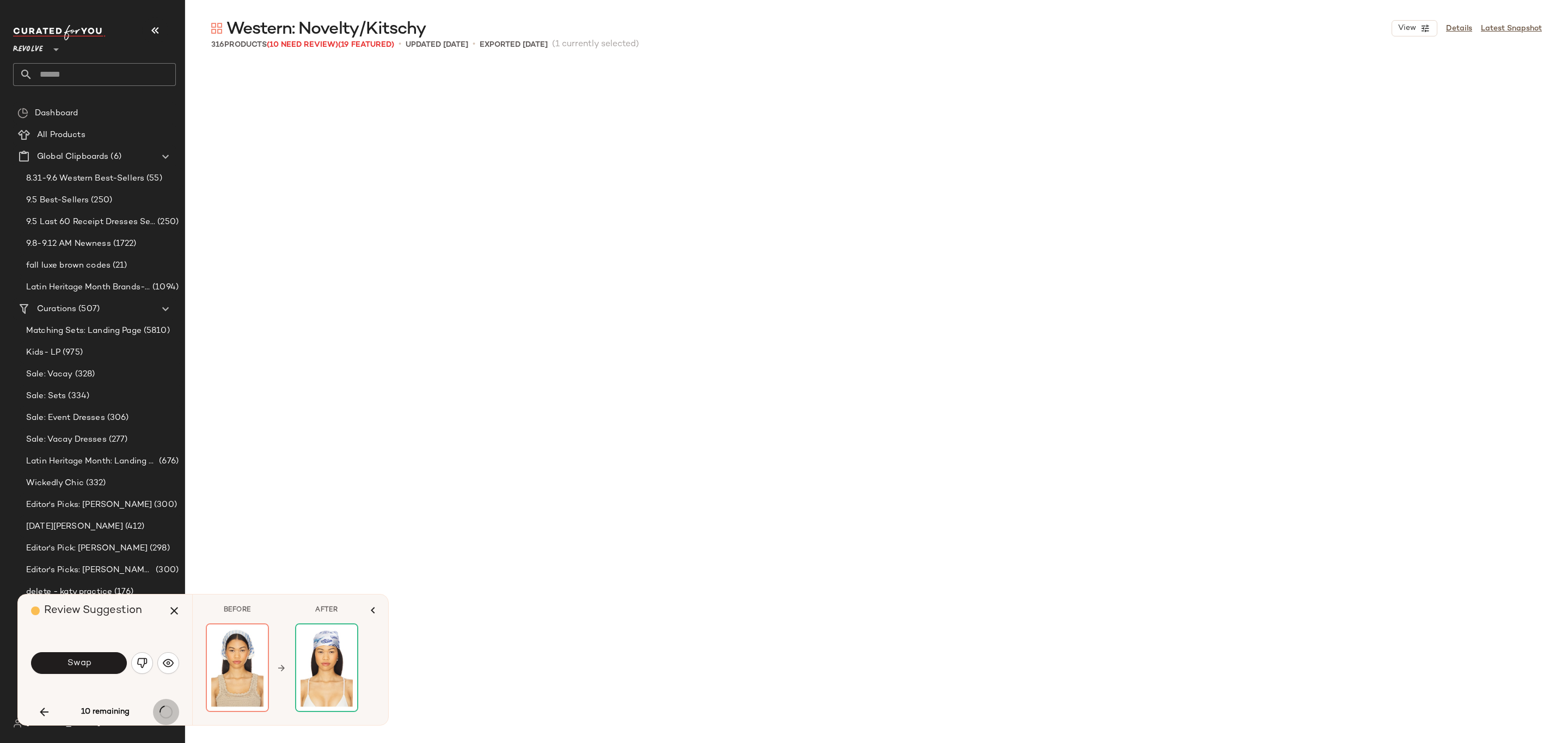
scroll to position [1470, 0]
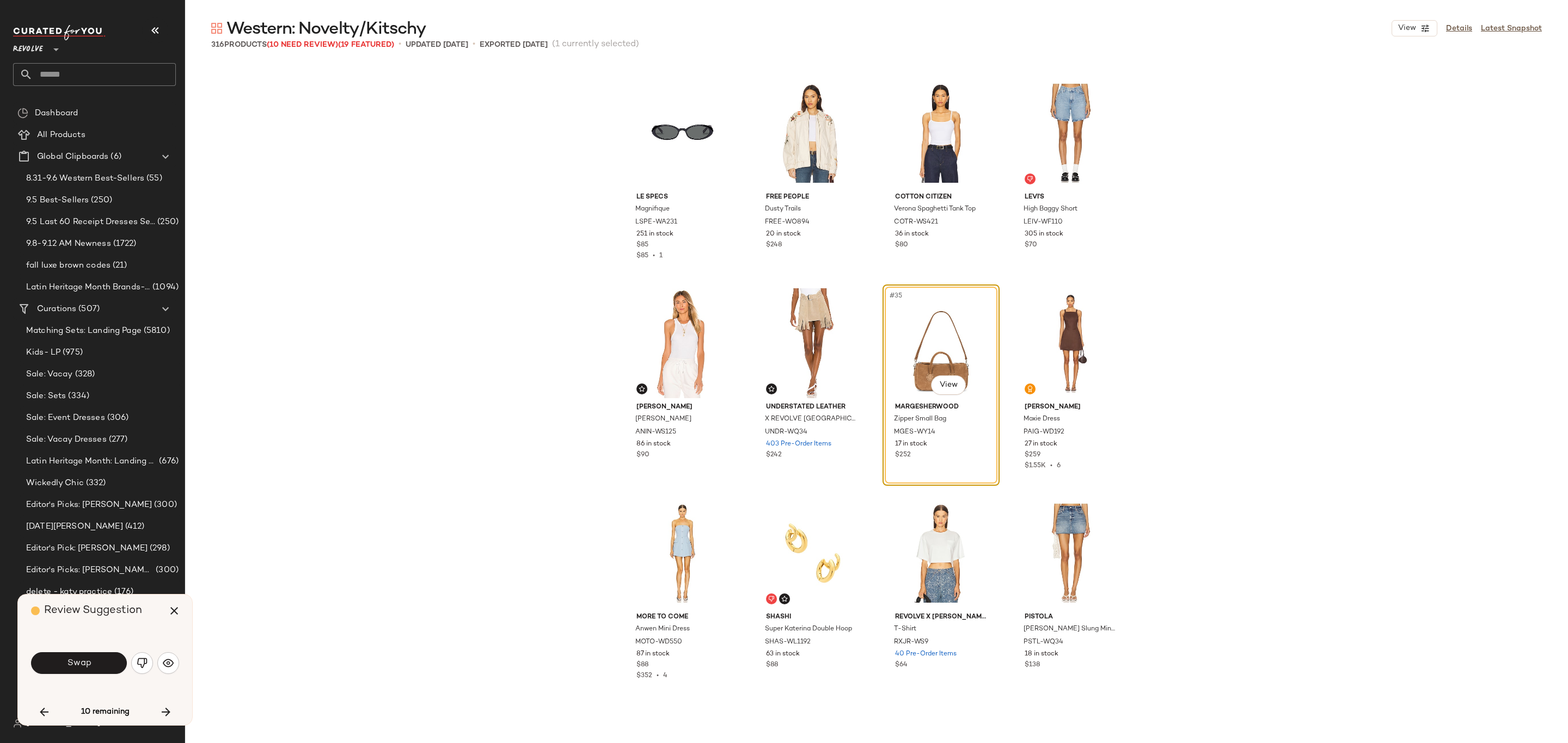
click at [162, 710] on icon "button" at bounding box center [167, 713] width 13 height 13
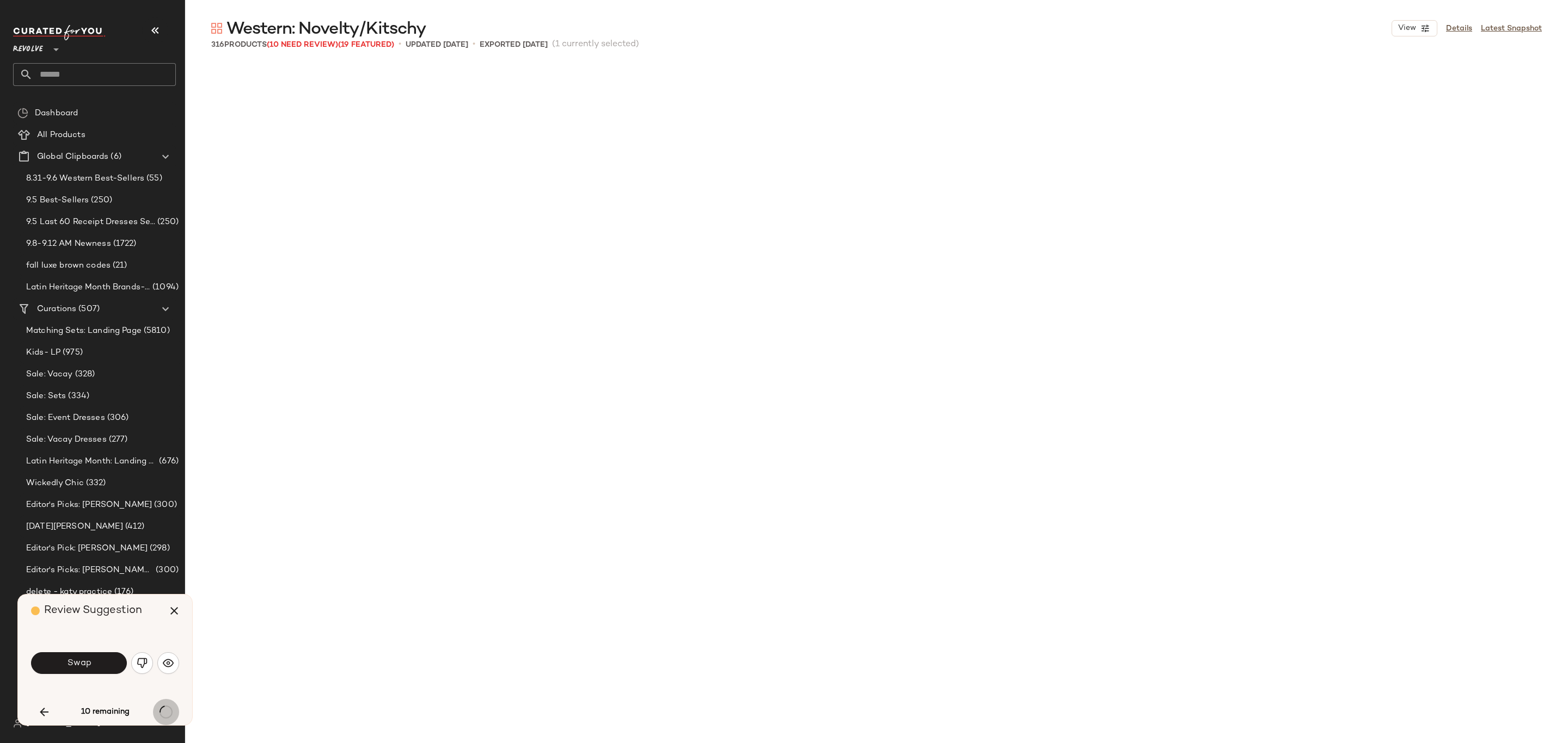
scroll to position [3991, 0]
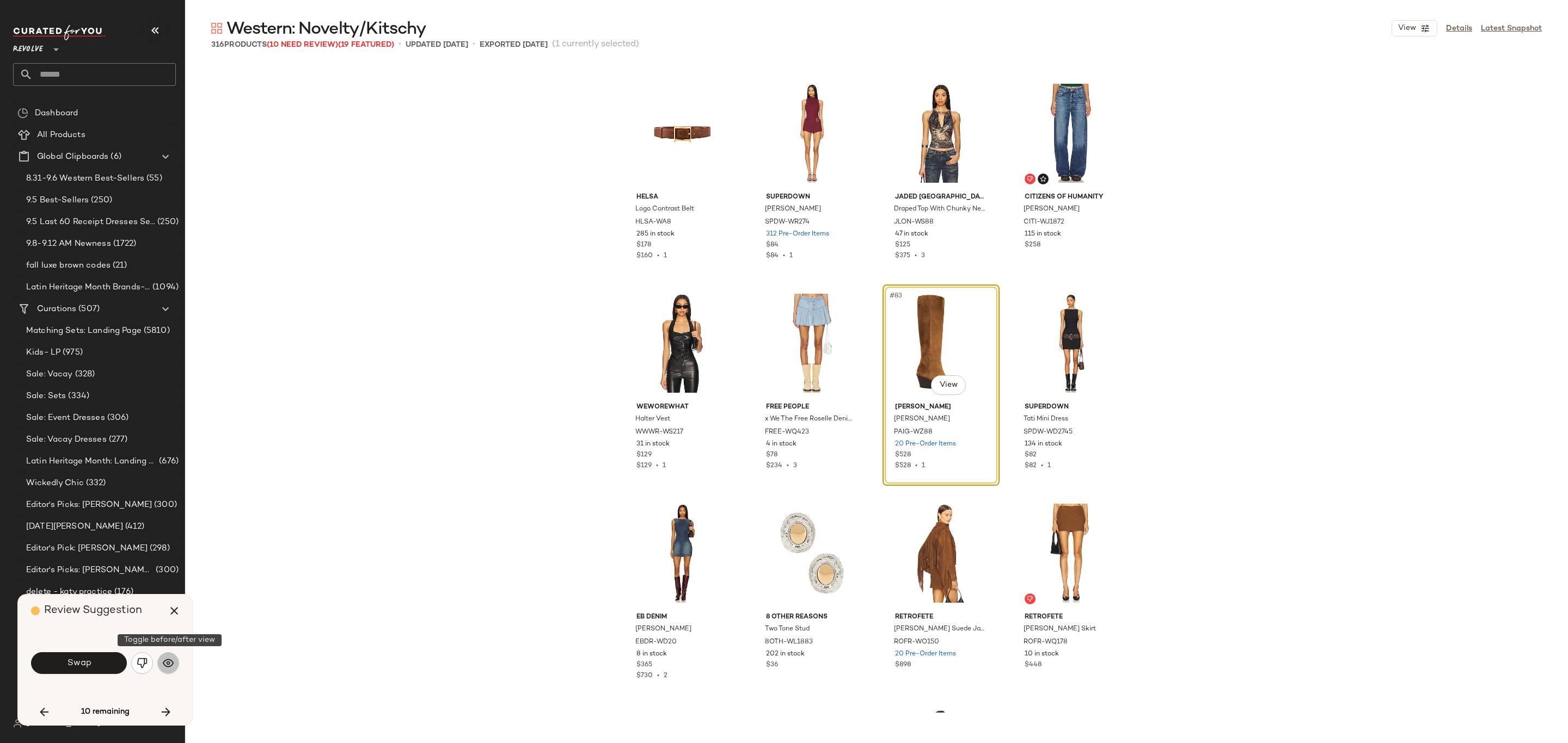
click at [175, 660] on button "button" at bounding box center [168, 663] width 22 height 22
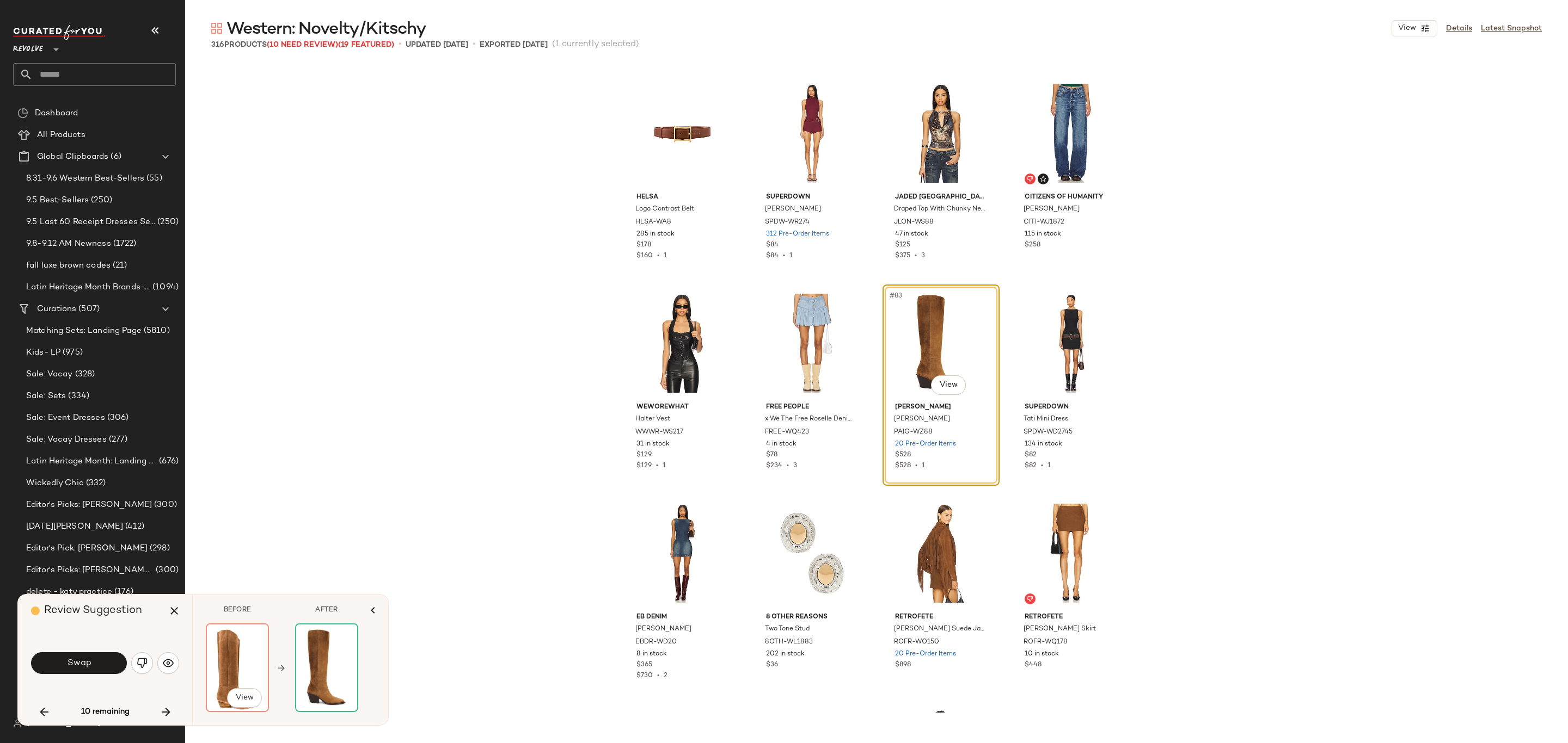
click at [254, 681] on img at bounding box center [237, 668] width 61 height 86
click at [244, 696] on span "View" at bounding box center [244, 698] width 19 height 9
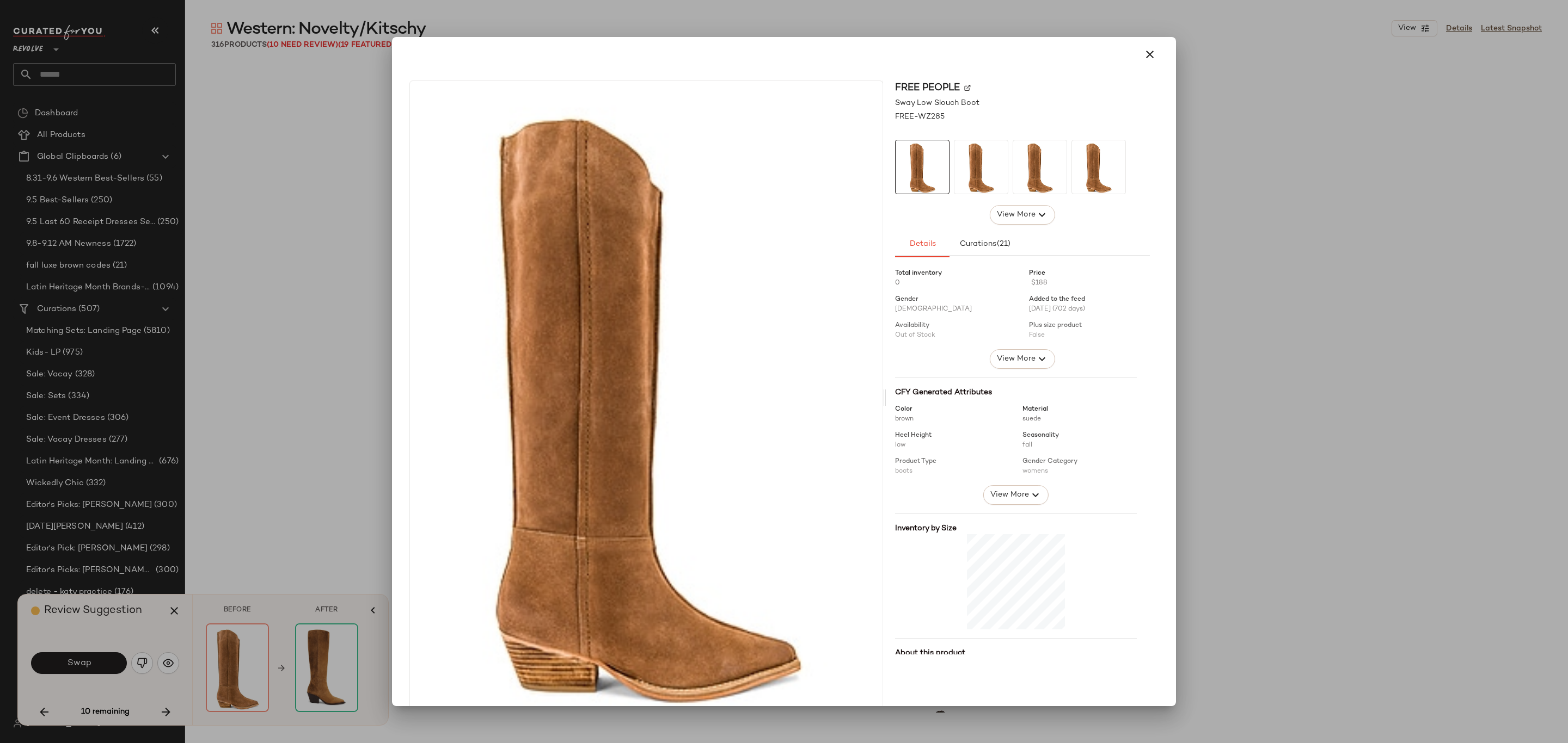
click at [300, 403] on div at bounding box center [784, 372] width 1568 height 743
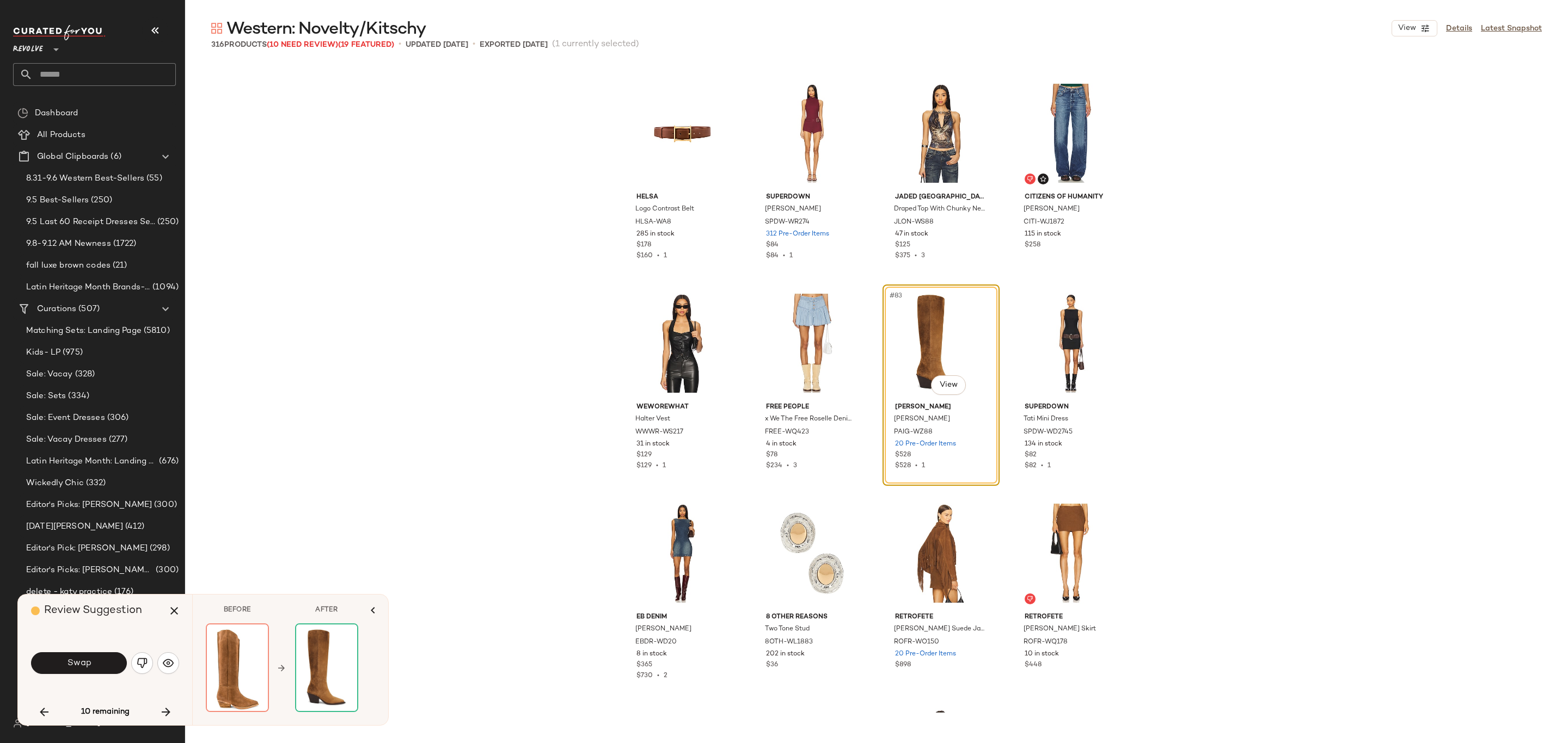
click at [1510, 66] on div "Helsa Logo Contrast Belt HLSA-WA8 285 in stock $178 $160 • 1 superdown Evie Rom…" at bounding box center [877, 388] width 1383 height 649
drag, startPoint x: 169, startPoint y: 609, endPoint x: 229, endPoint y: 601, distance: 60.5
click at [170, 609] on icon "button" at bounding box center [175, 611] width 13 height 13
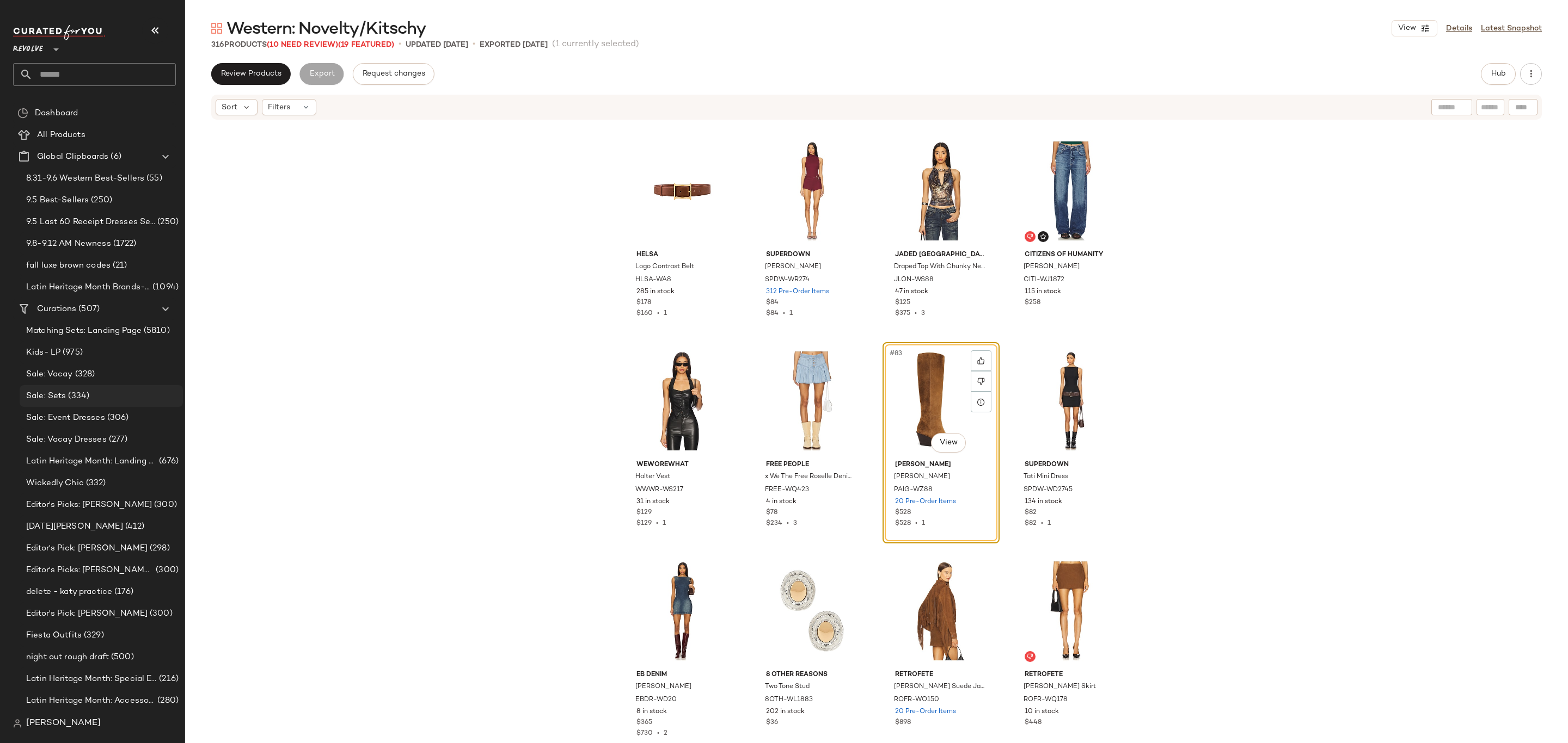
click at [93, 400] on div "Sale: Sets (334)" at bounding box center [100, 396] width 155 height 13
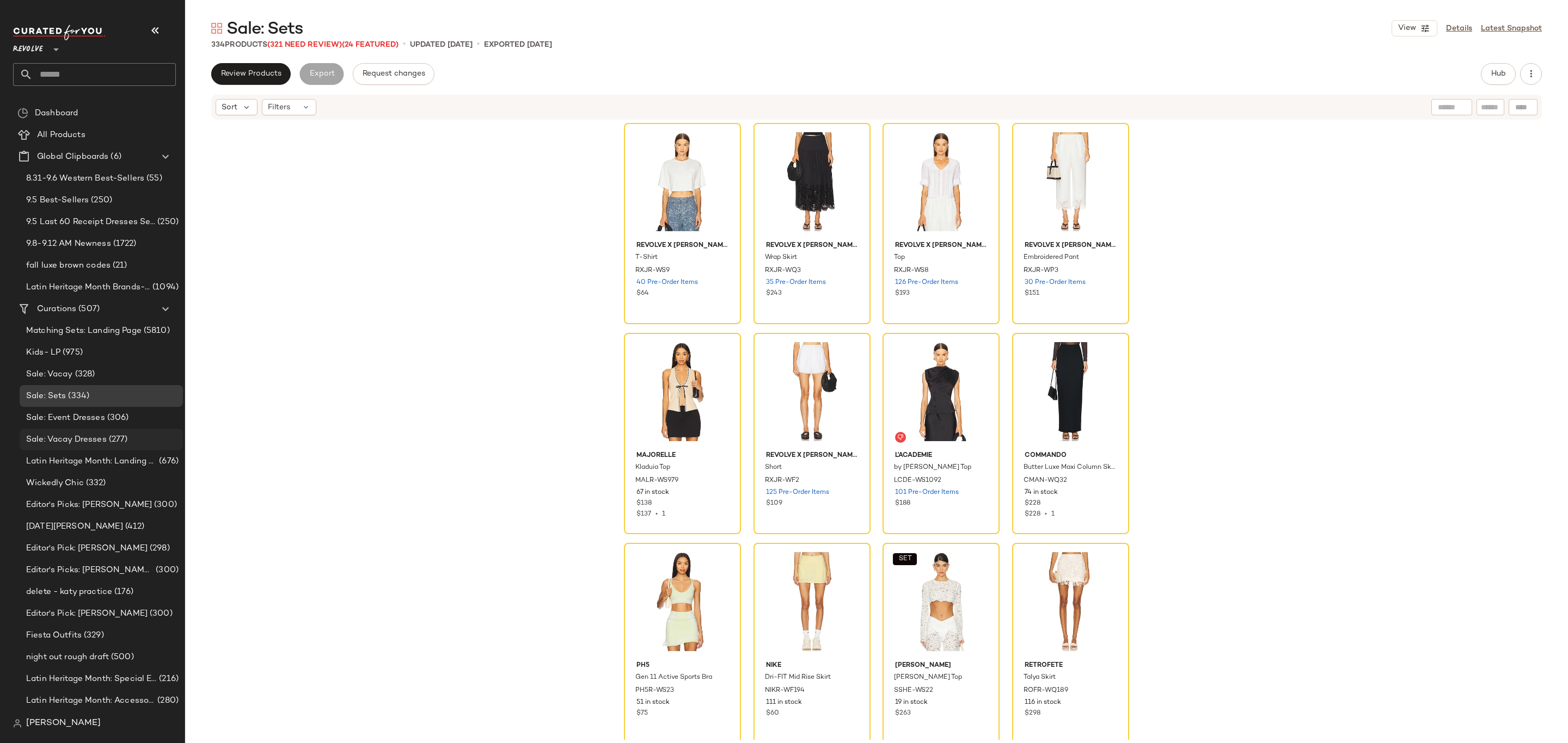
click at [127, 434] on div "Sale: Vacay Dresses (277)" at bounding box center [100, 440] width 155 height 13
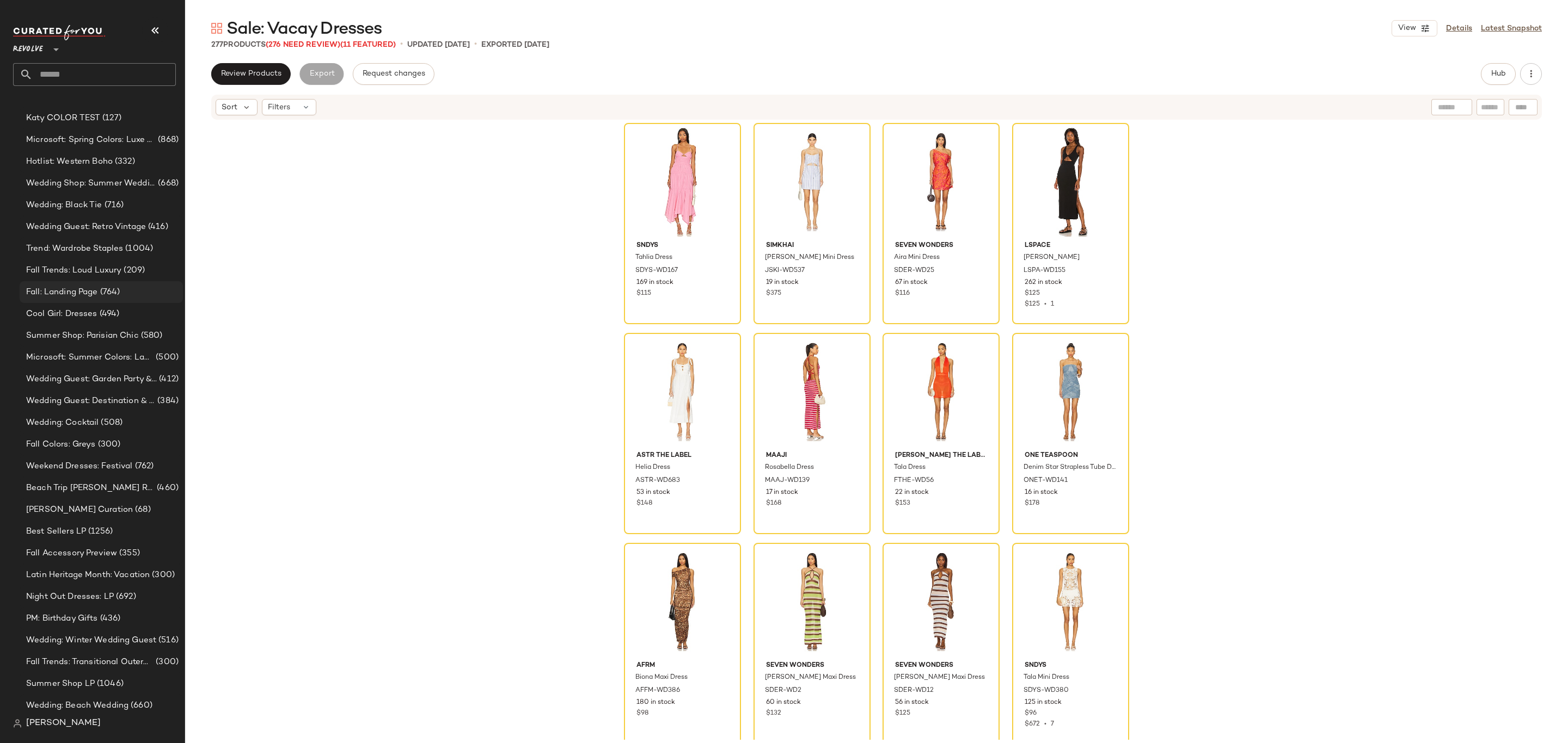
scroll to position [158, 0]
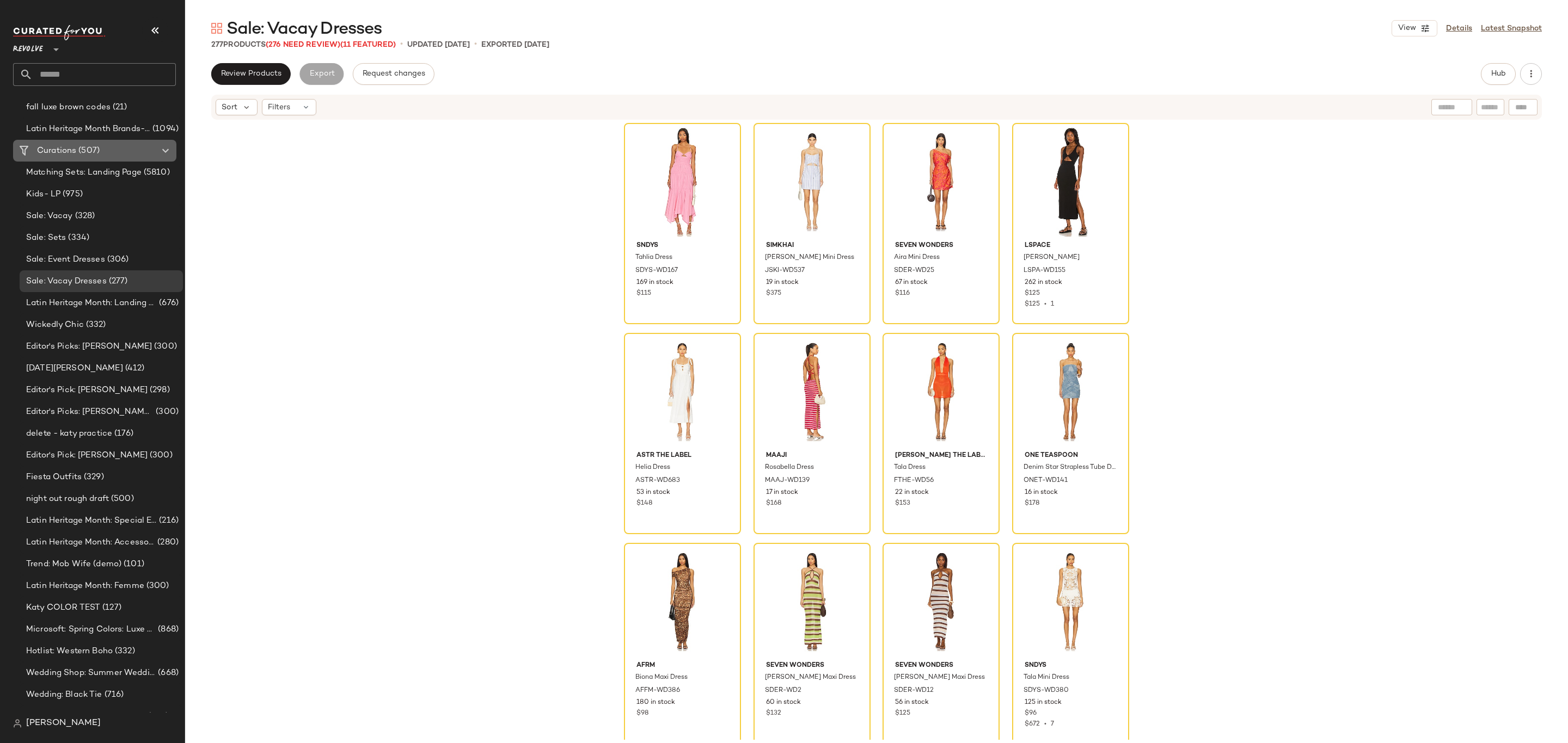
click at [88, 154] on span "(507)" at bounding box center [88, 151] width 23 height 13
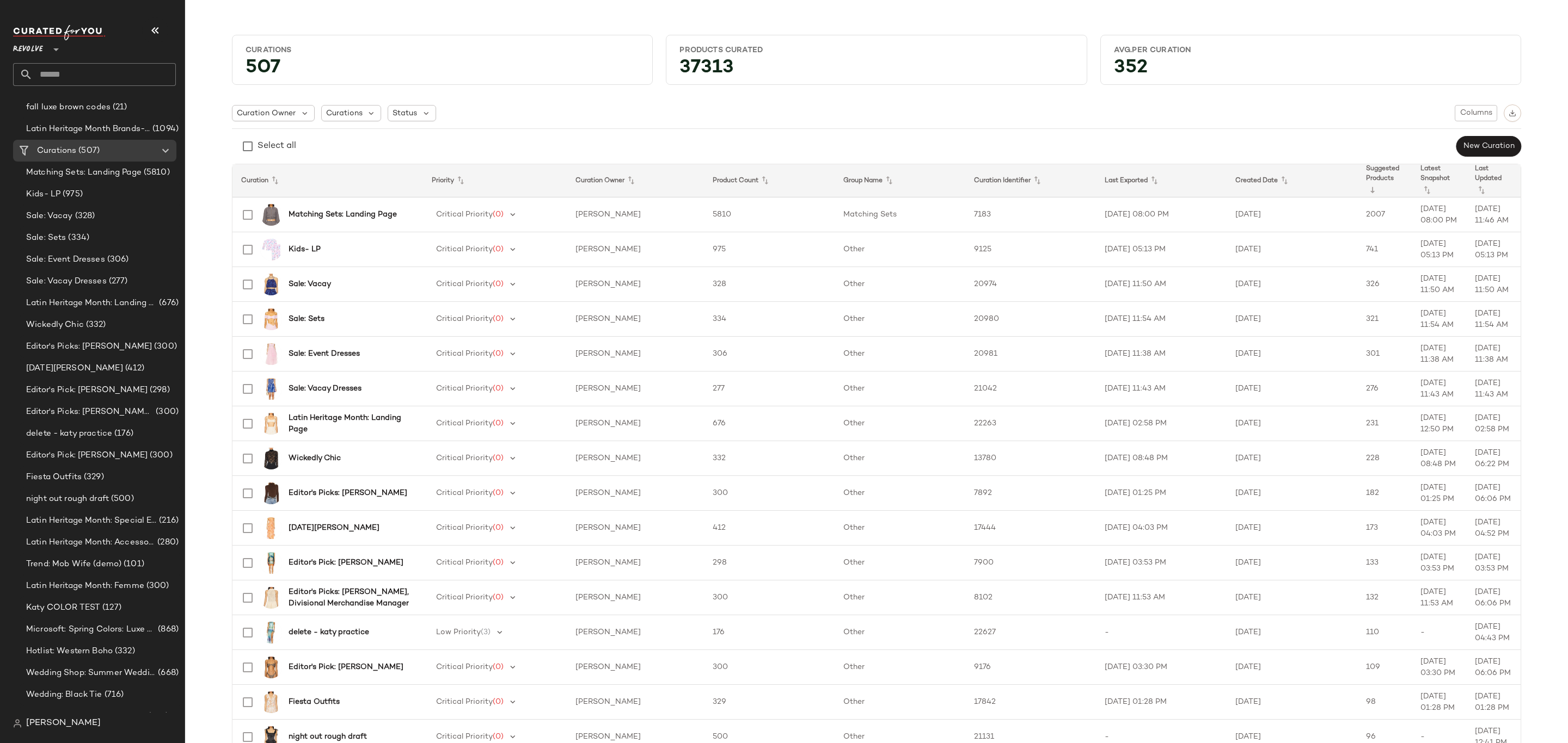
drag, startPoint x: 1352, startPoint y: 169, endPoint x: 1385, endPoint y: 180, distance: 34.8
click at [1385, 180] on tr "Curation Priority Curation Owner Product Count Group Name Curation Identifier L…" at bounding box center [877, 181] width 1288 height 33
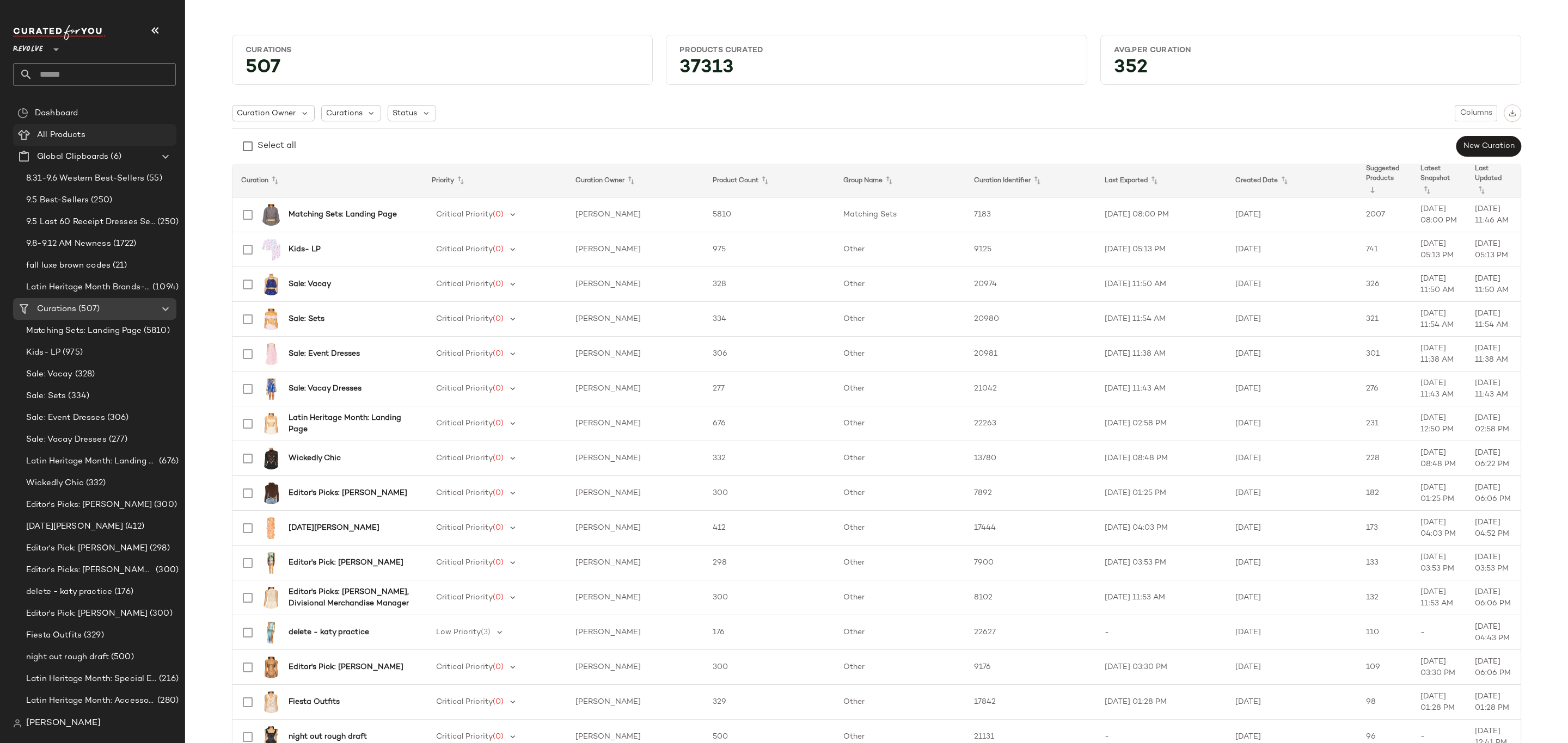
click at [97, 132] on div "All Products" at bounding box center [103, 135] width 138 height 13
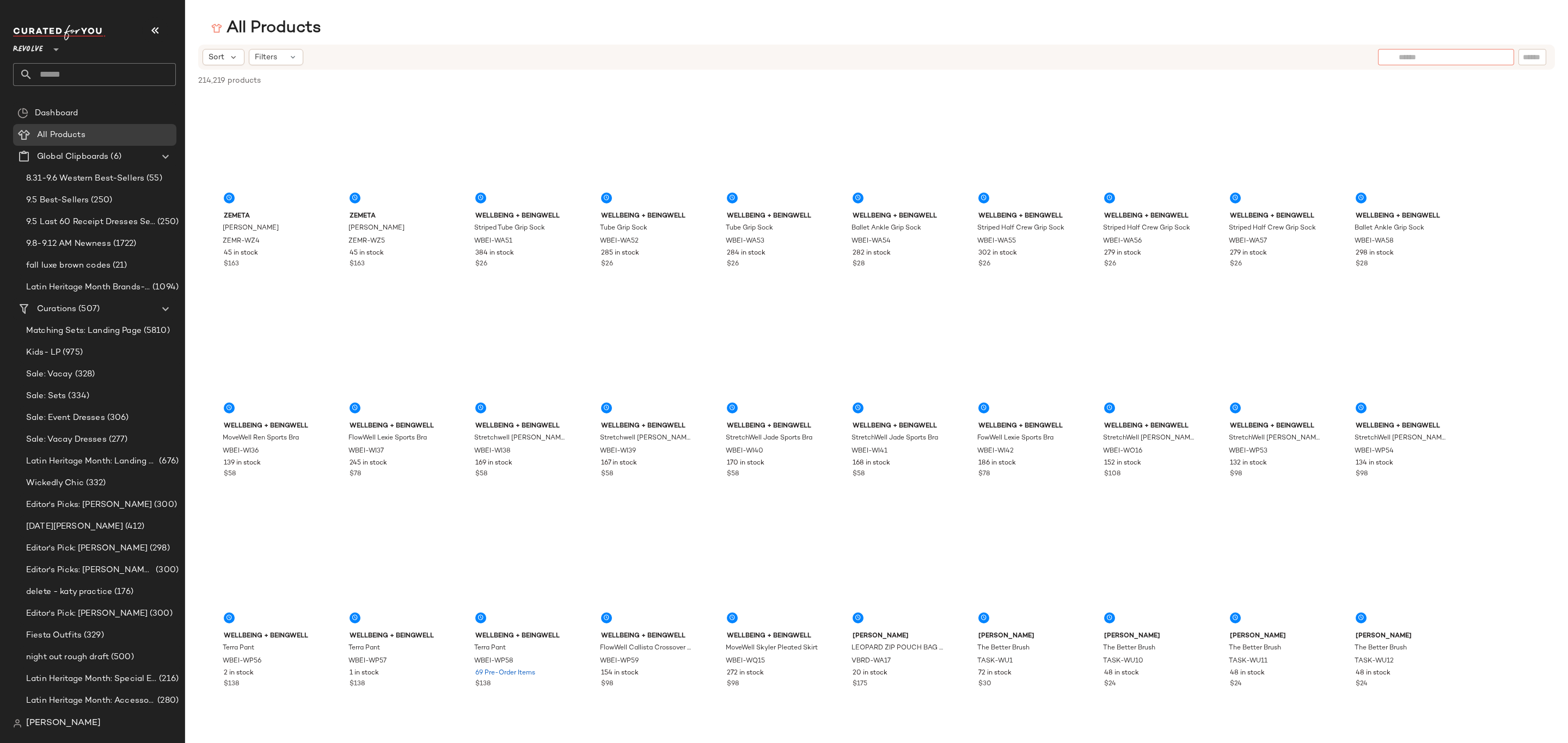
click at [1486, 56] on input "text" at bounding box center [1445, 57] width 94 height 11
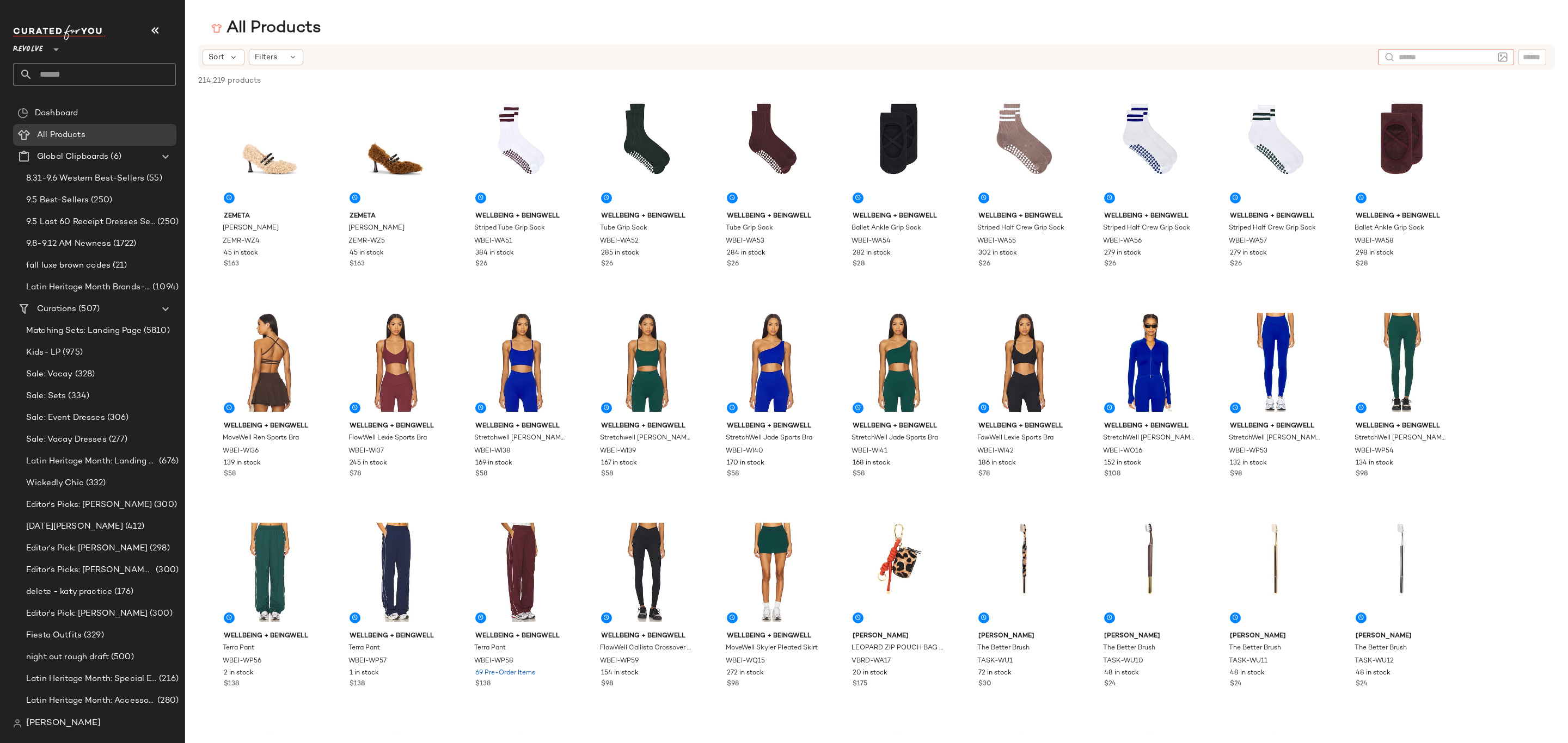
click at [1503, 57] on img at bounding box center [1503, 56] width 10 height 10
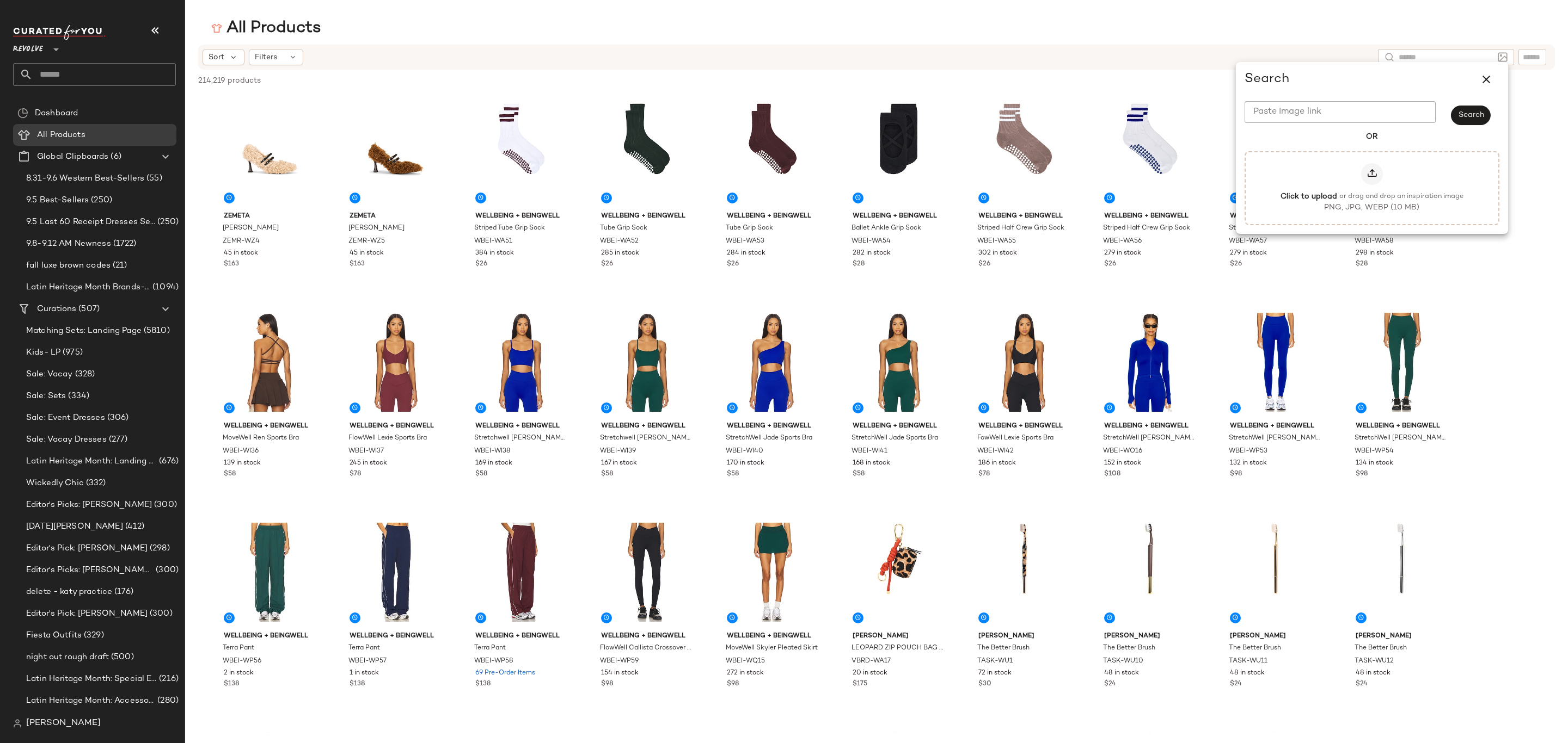
click at [1350, 34] on div "All Products" at bounding box center [877, 27] width 1383 height 22
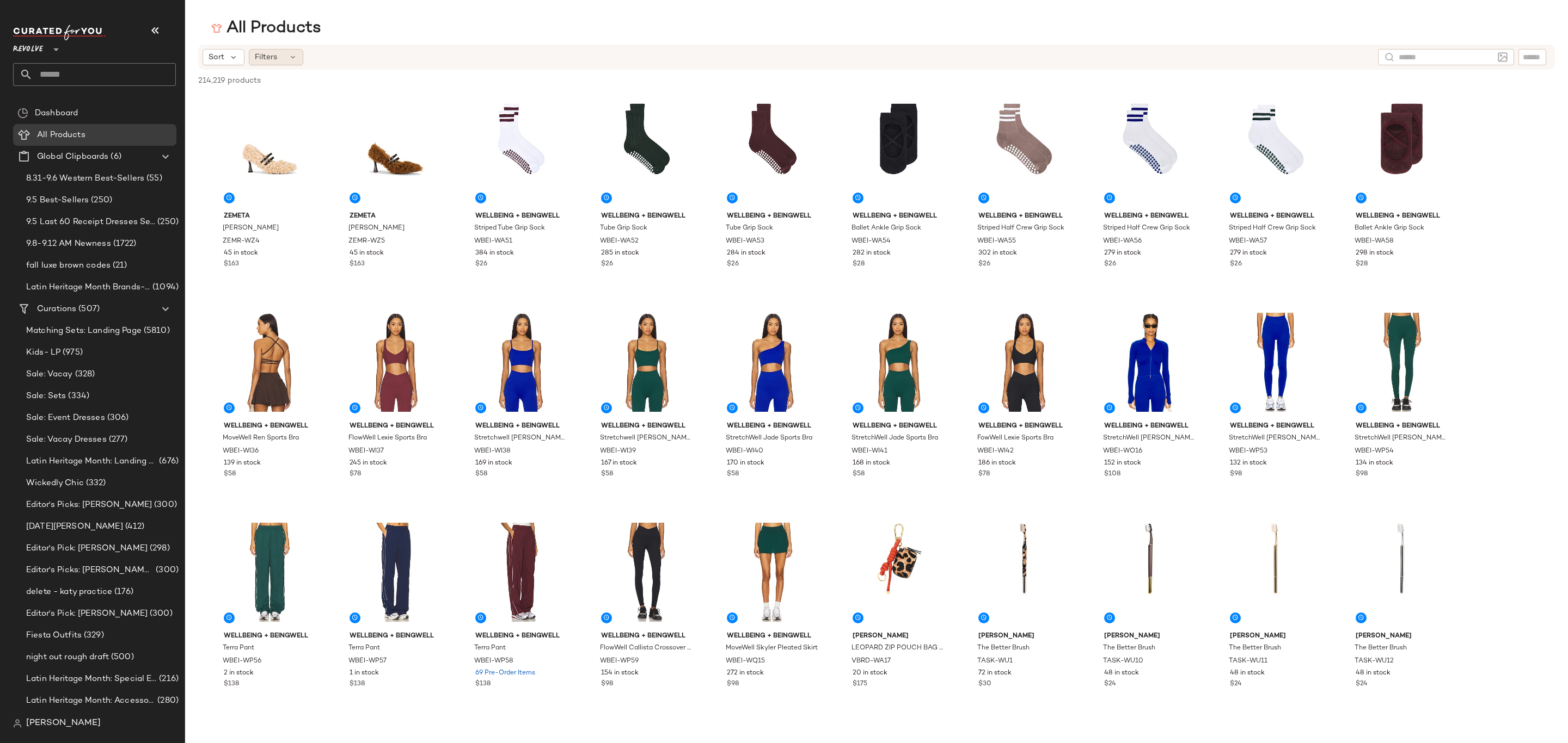
click at [280, 61] on div "Filters" at bounding box center [276, 57] width 54 height 16
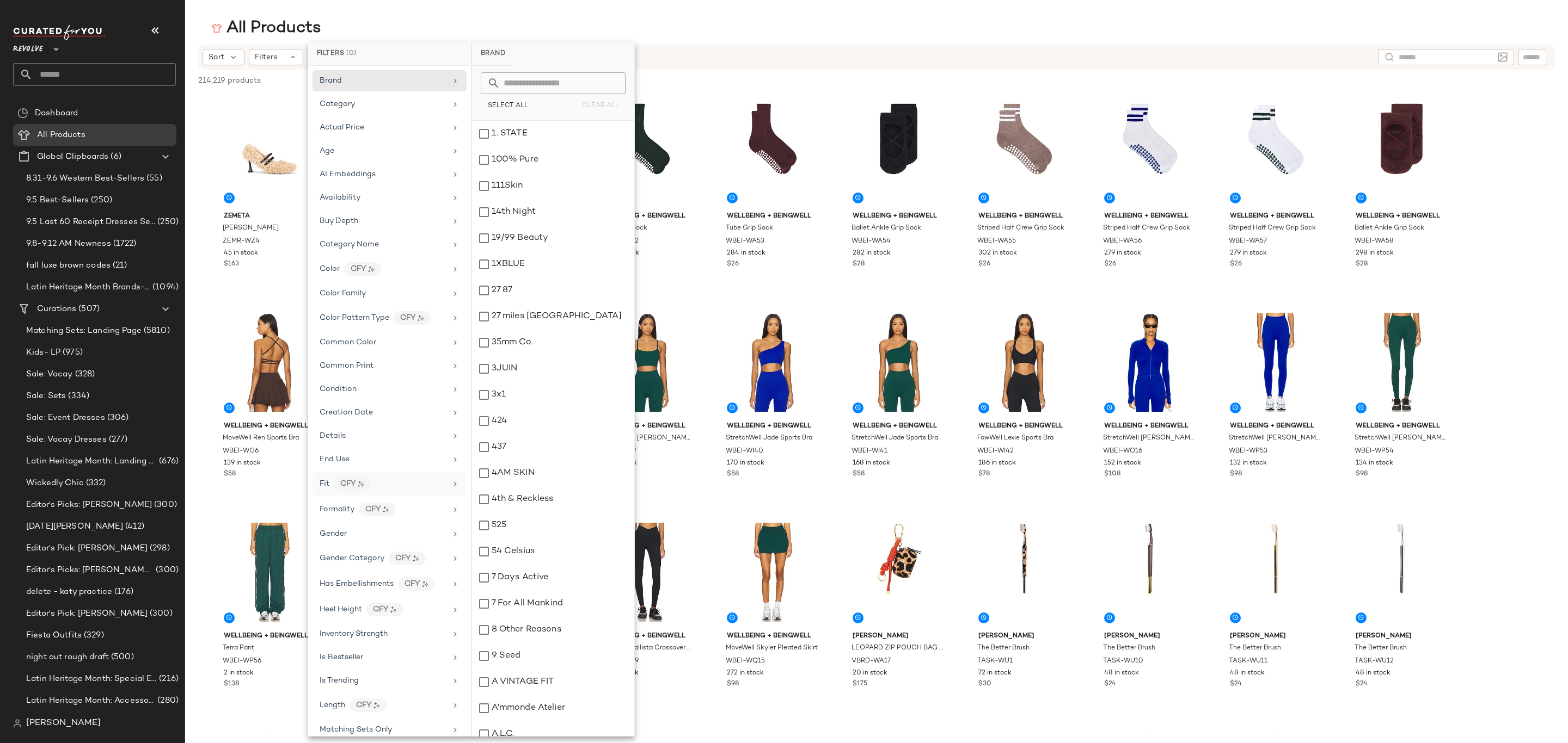
click at [387, 491] on div "Fit CFY" at bounding box center [383, 484] width 127 height 13
click at [456, 495] on div "Fit CFY" at bounding box center [389, 484] width 154 height 23
click at [453, 489] on icon at bounding box center [455, 484] width 9 height 9
click at [925, 53] on div "Sort Filters" at bounding box center [785, 57] width 1167 height 16
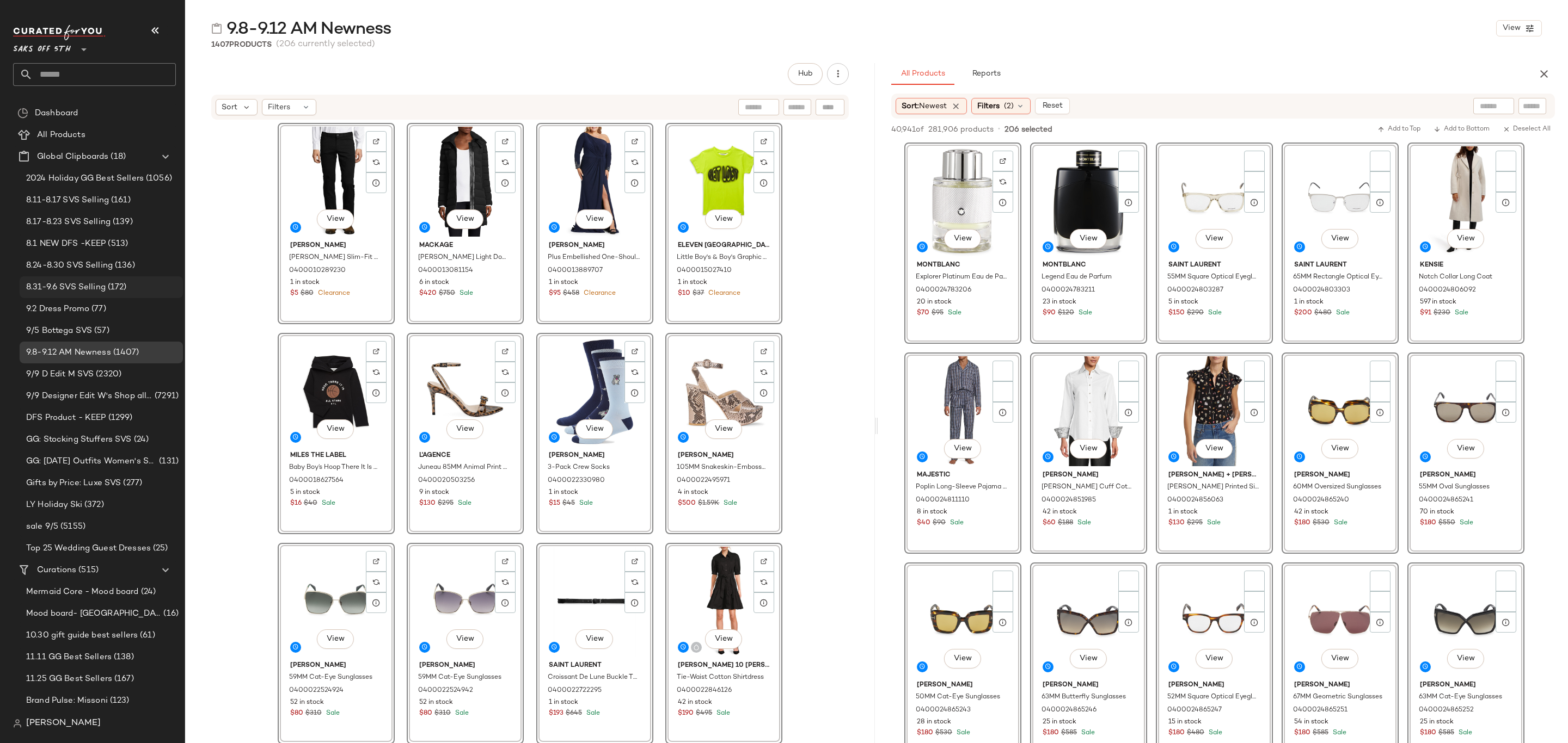
scroll to position [8489, 0]
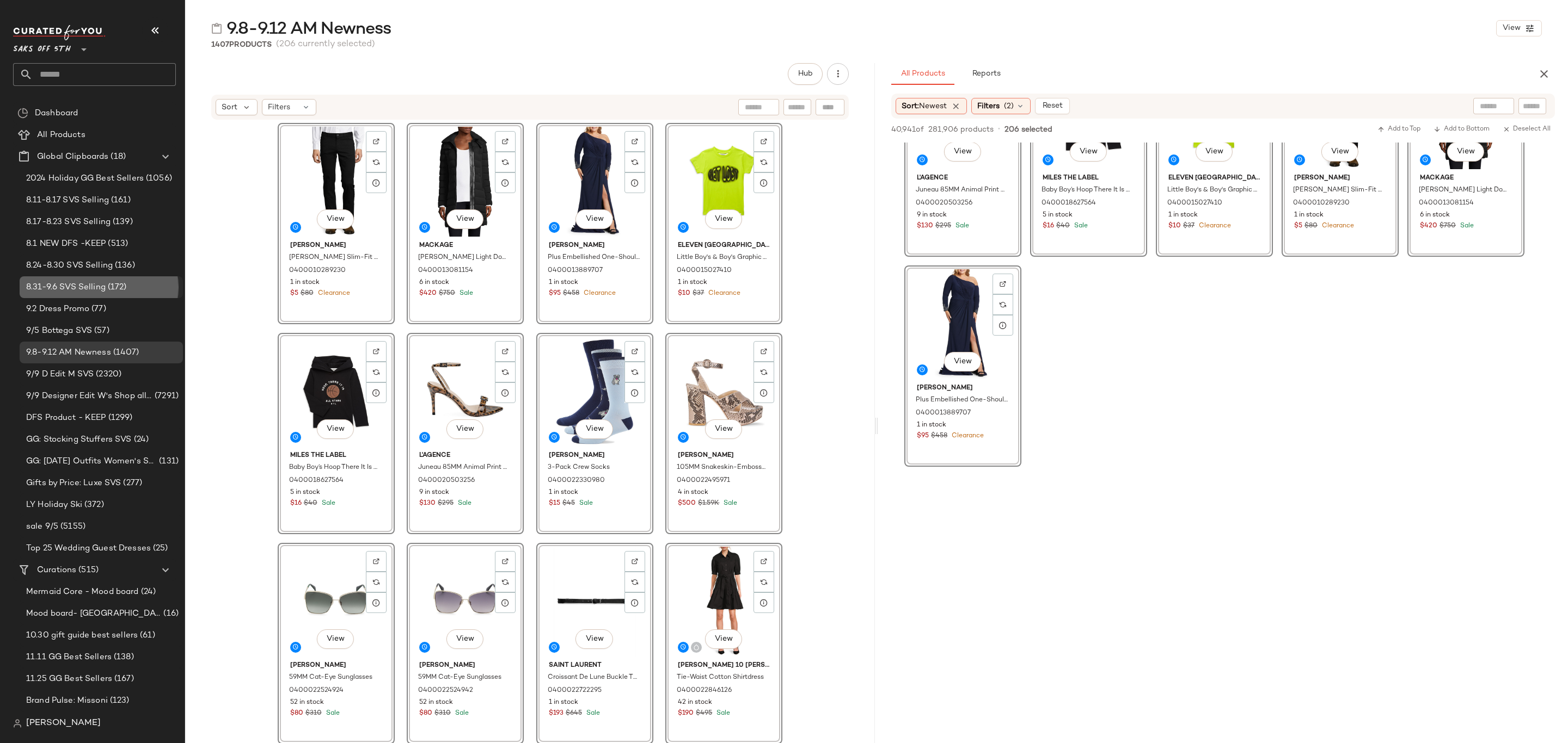
click at [79, 291] on span "8.31-9.6 SVS Selling" at bounding box center [65, 288] width 80 height 13
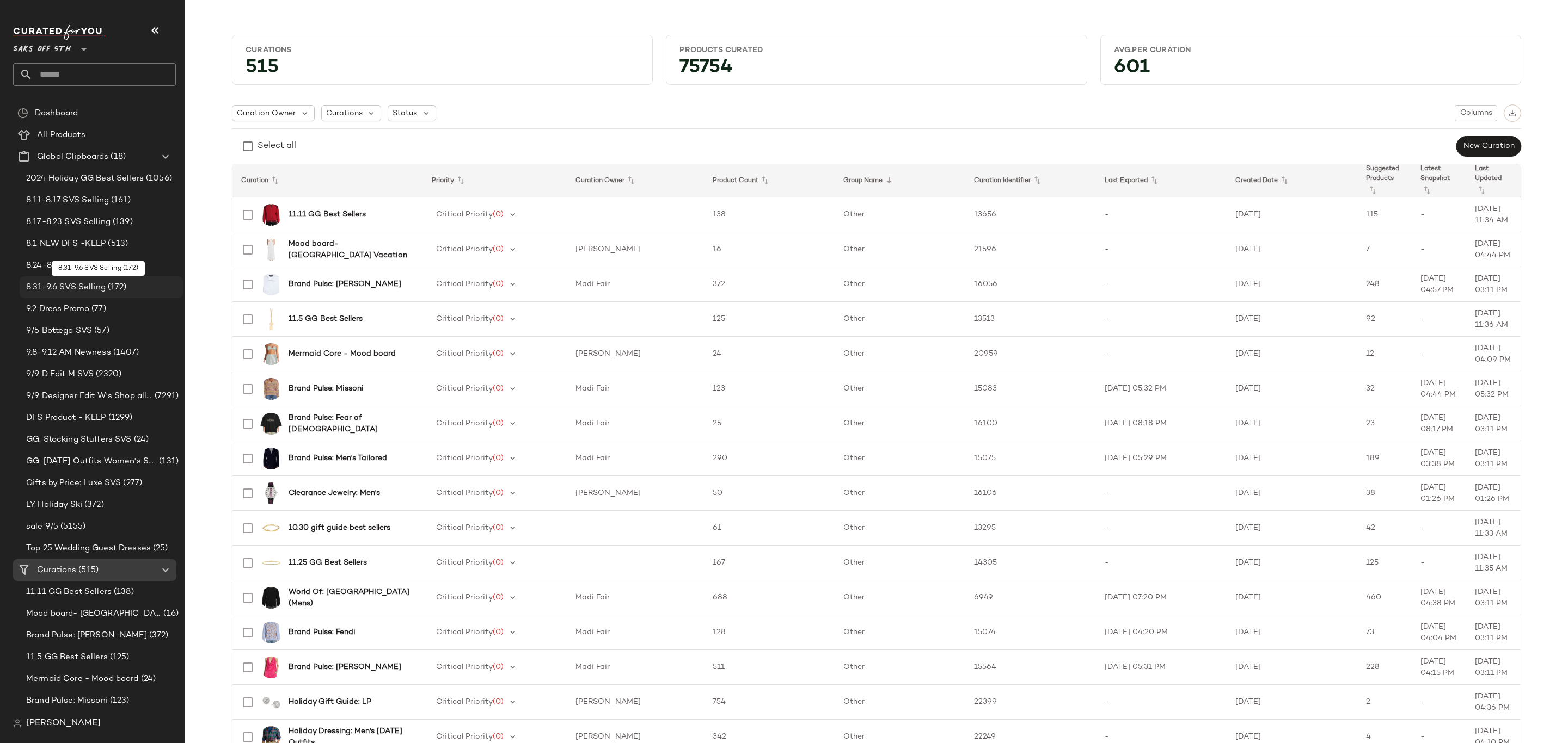
click at [119, 288] on span "(172)" at bounding box center [116, 288] width 22 height 13
